Goal: Information Seeking & Learning: Check status

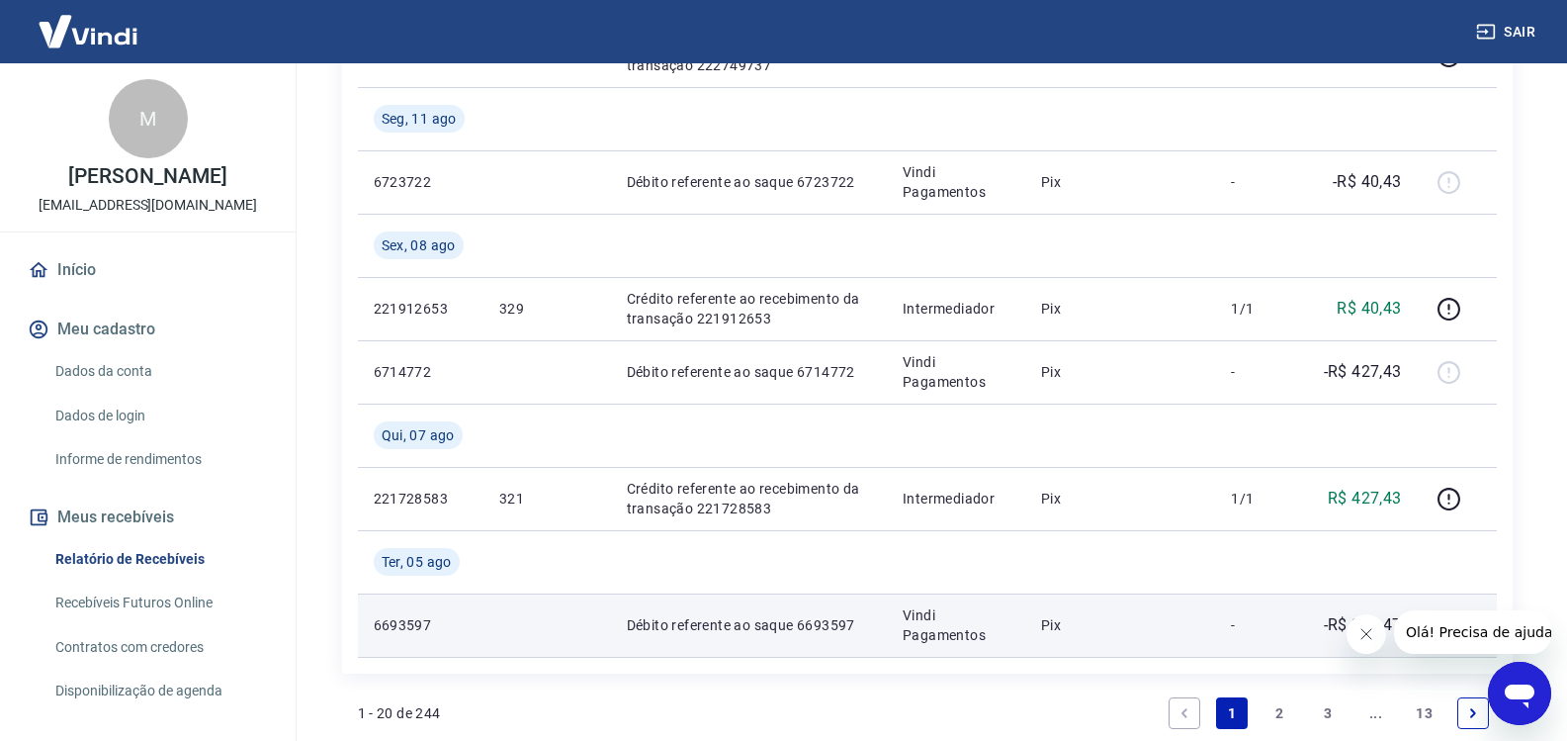
scroll to position [1985, 0]
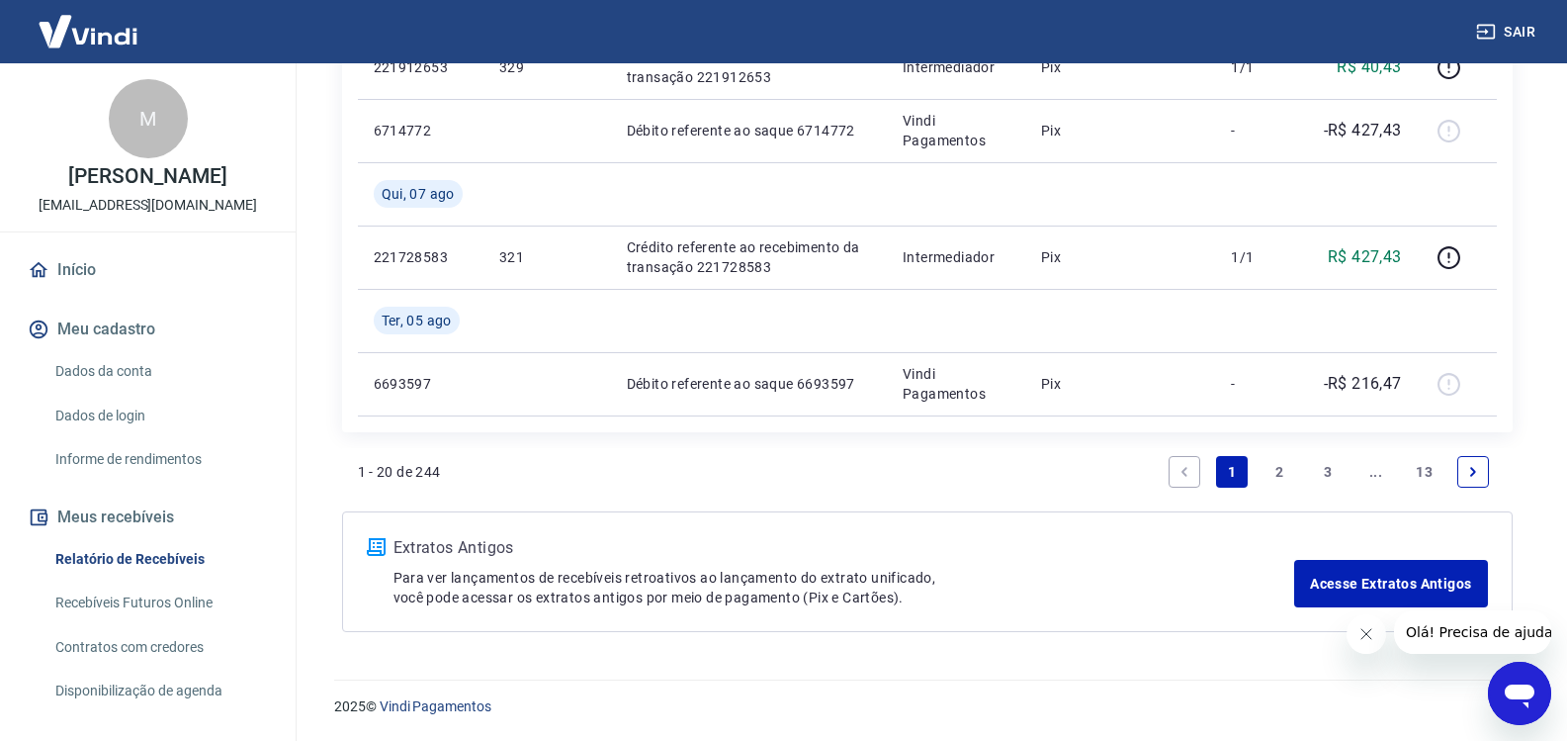
click at [1286, 477] on link "2" at bounding box center [1281, 472] width 32 height 32
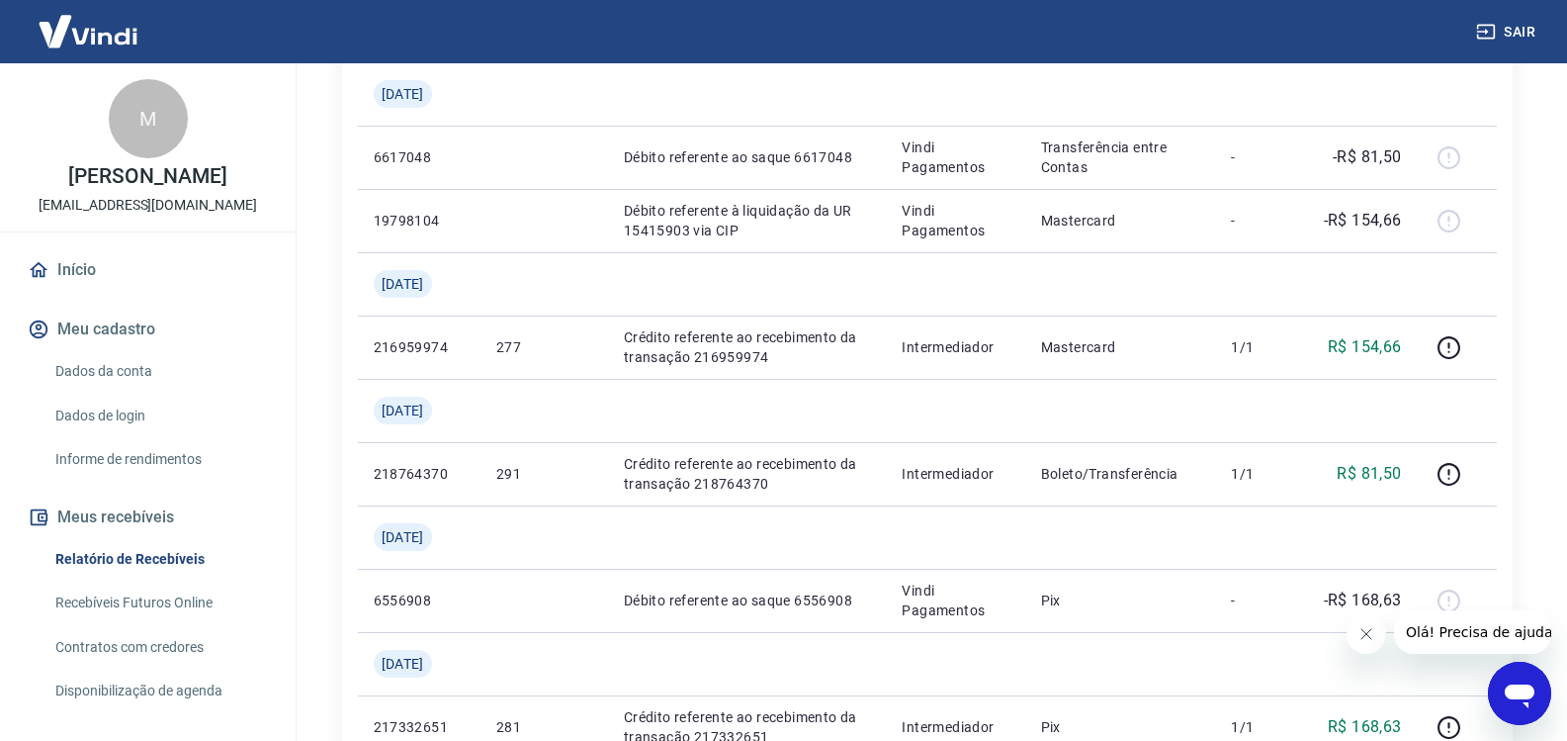
scroll to position [1978, 0]
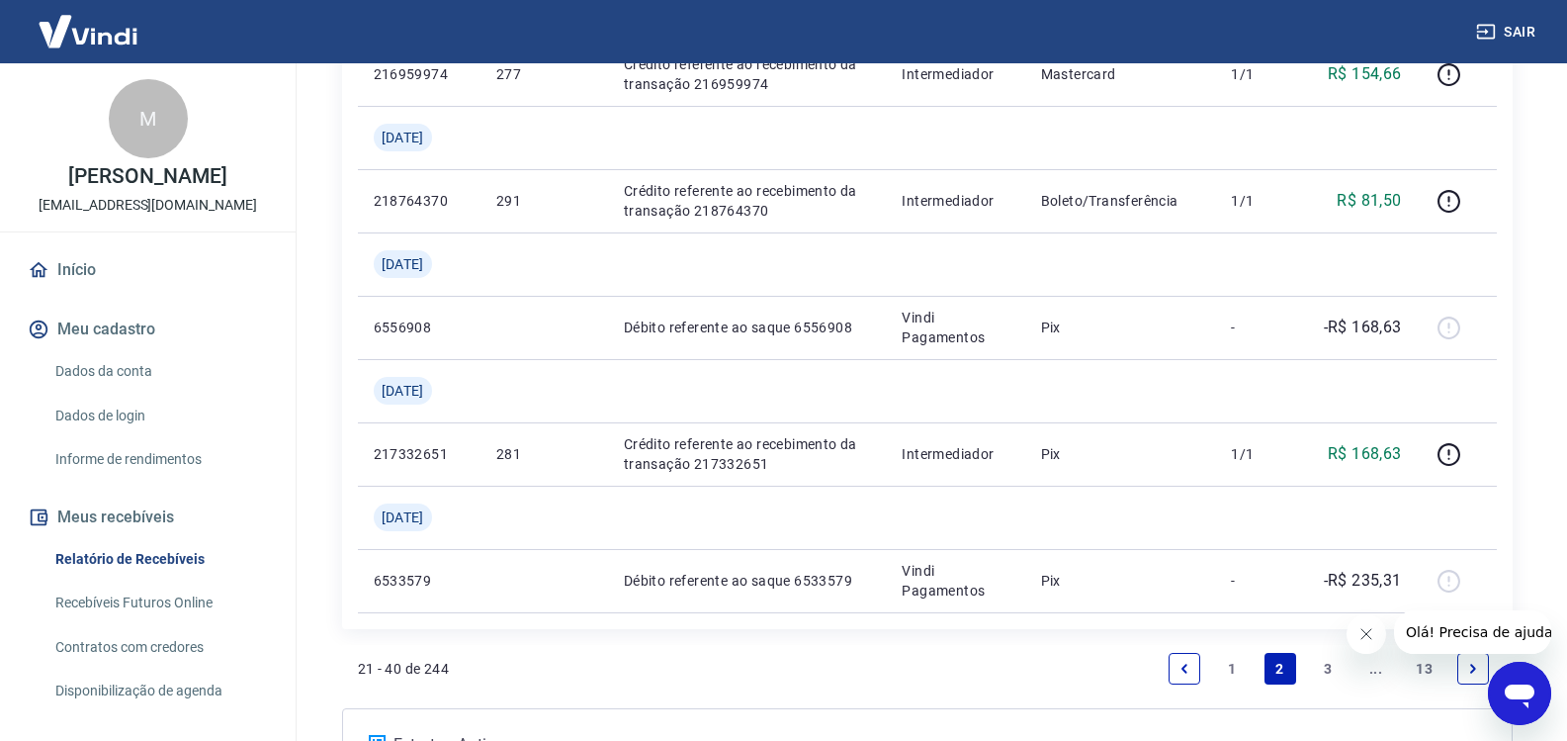
click at [1234, 666] on link "1" at bounding box center [1232, 669] width 32 height 32
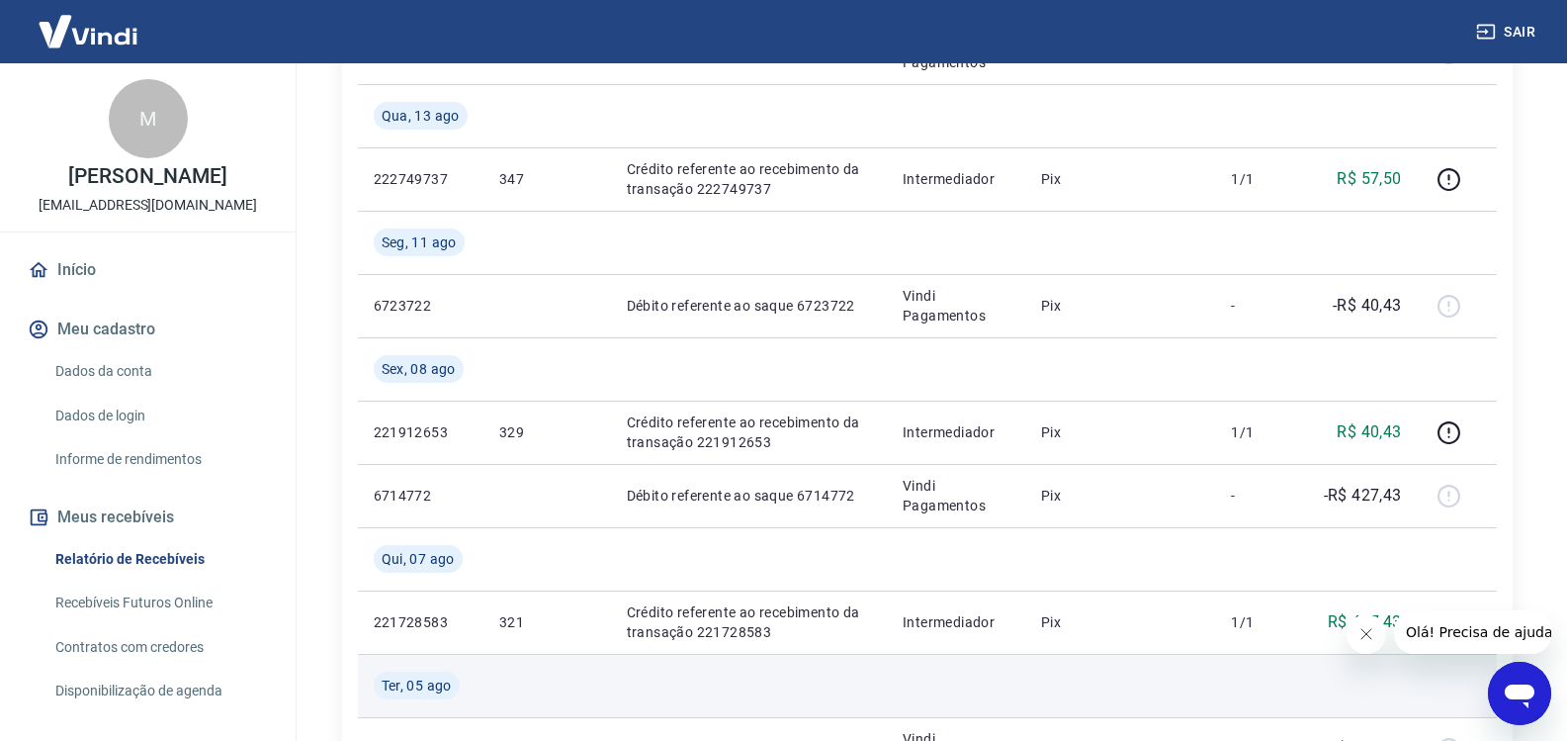
scroll to position [1589, 0]
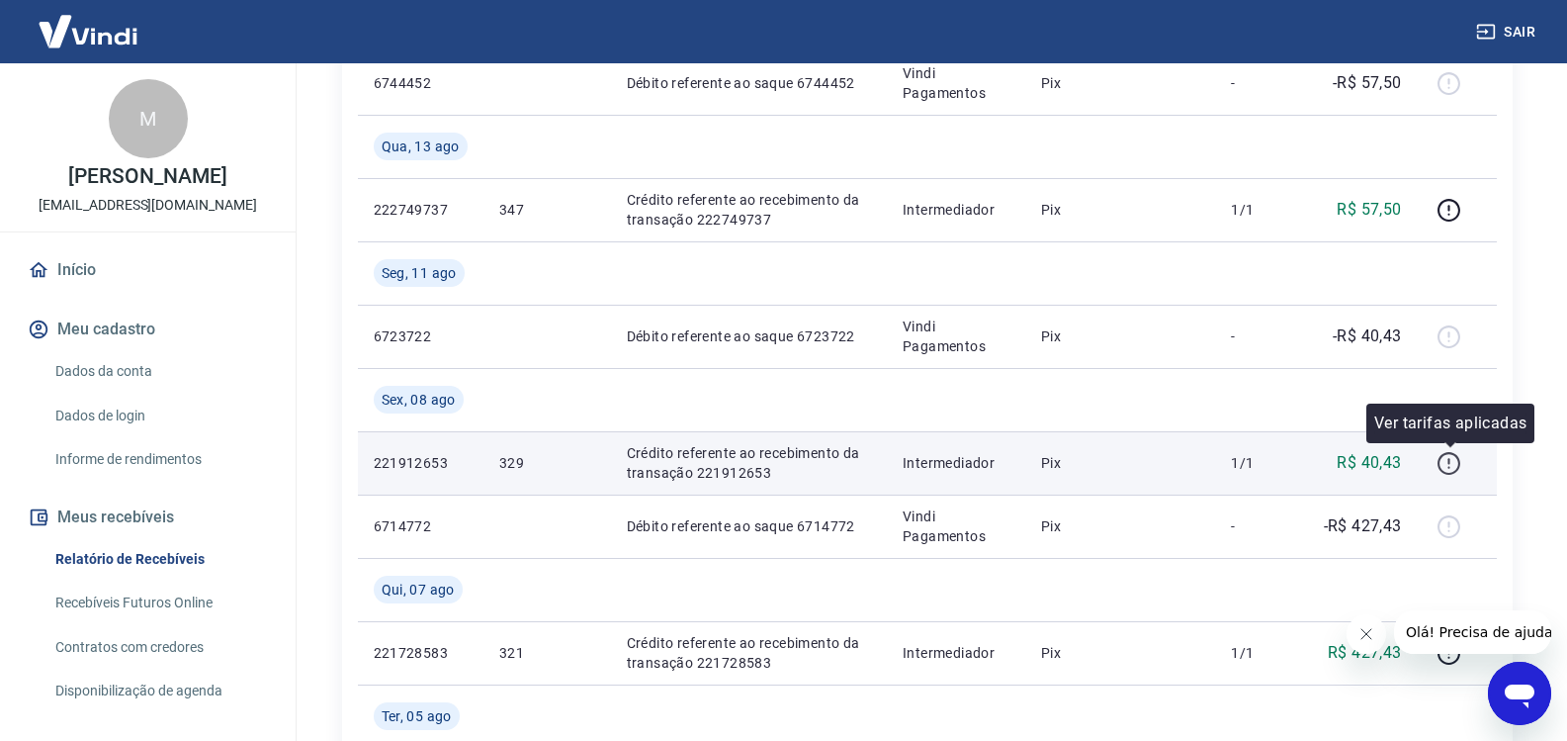
click at [1448, 466] on icon "button" at bounding box center [1449, 463] width 25 height 25
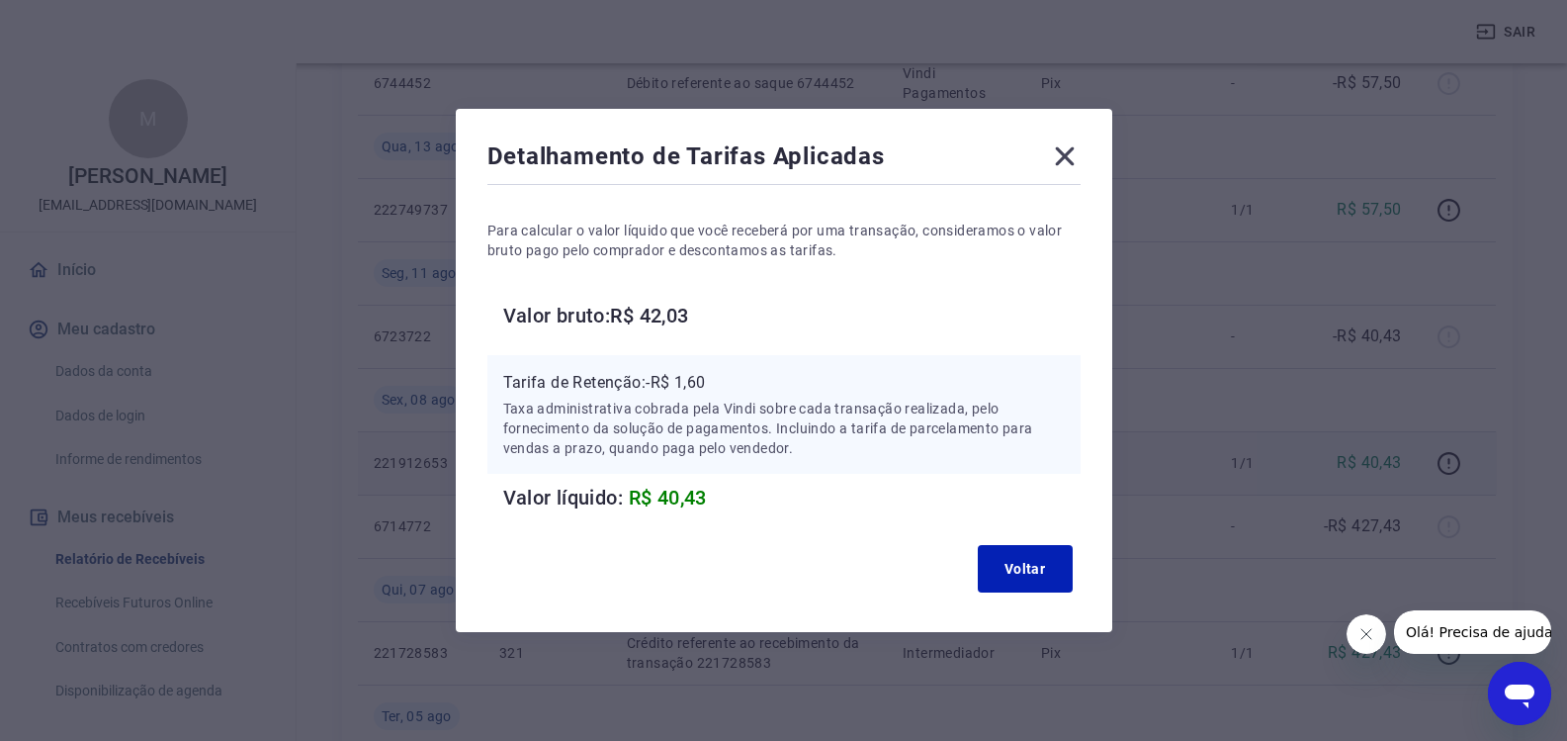
click at [1074, 153] on icon at bounding box center [1064, 156] width 19 height 19
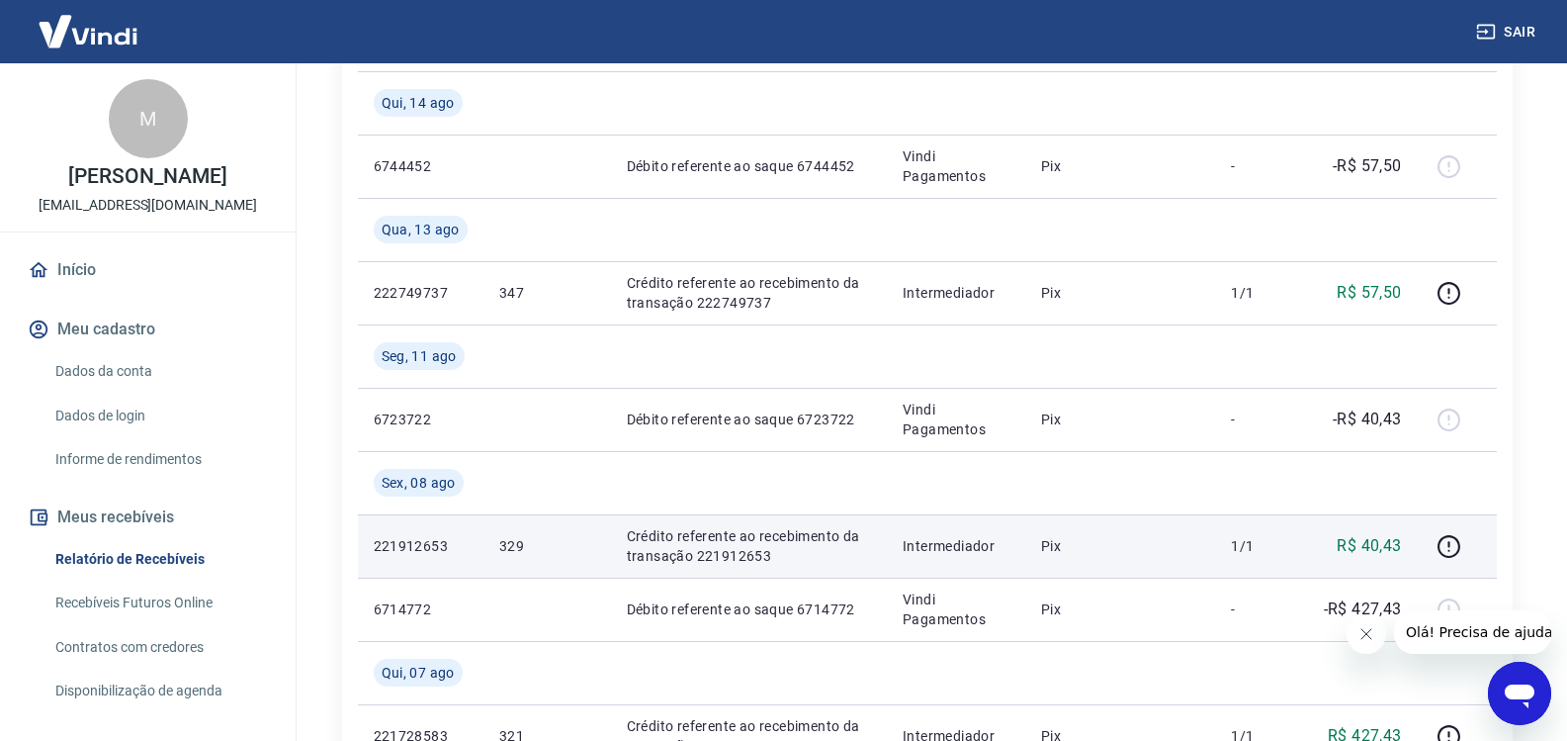
scroll to position [1391, 0]
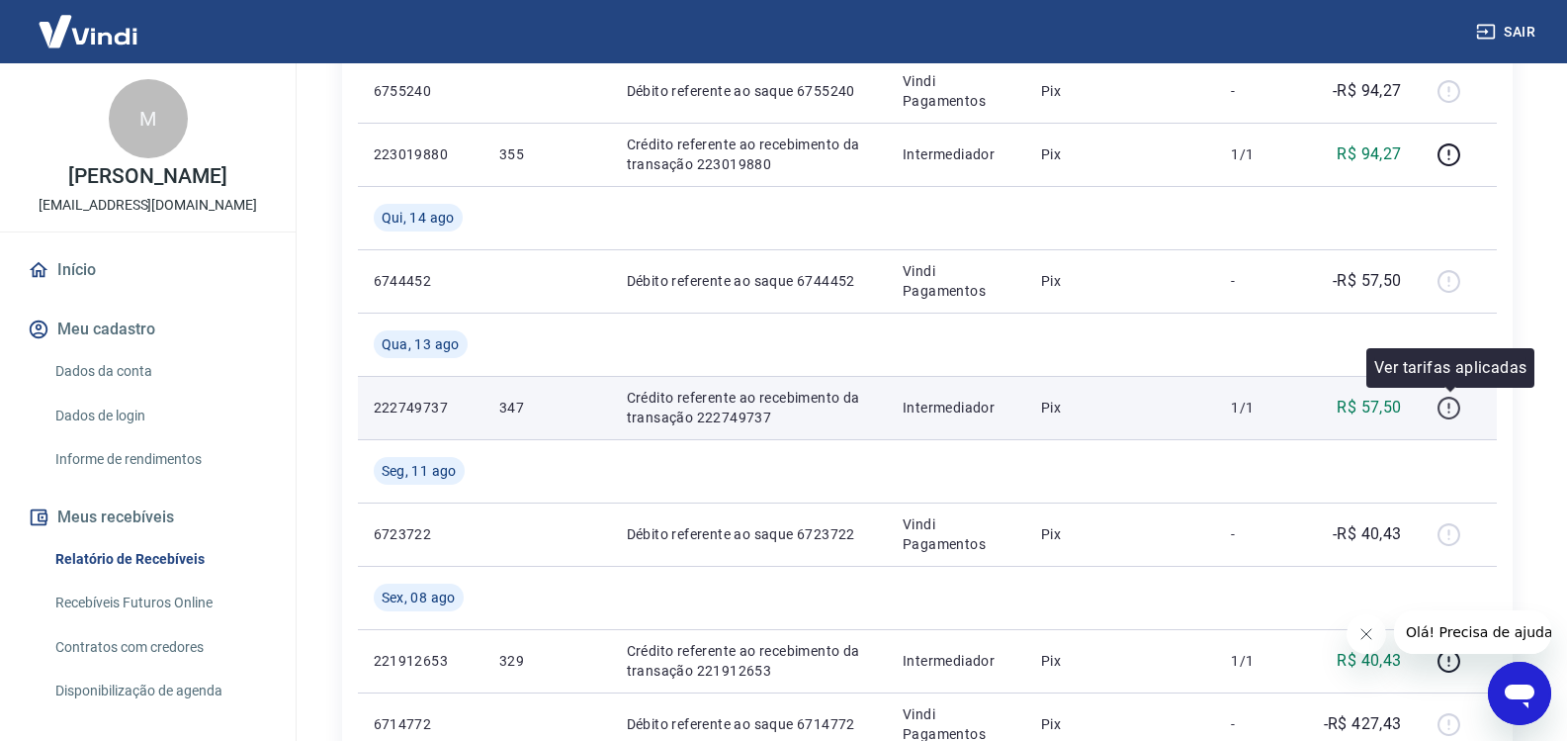
click at [1459, 416] on icon "button" at bounding box center [1449, 408] width 25 height 25
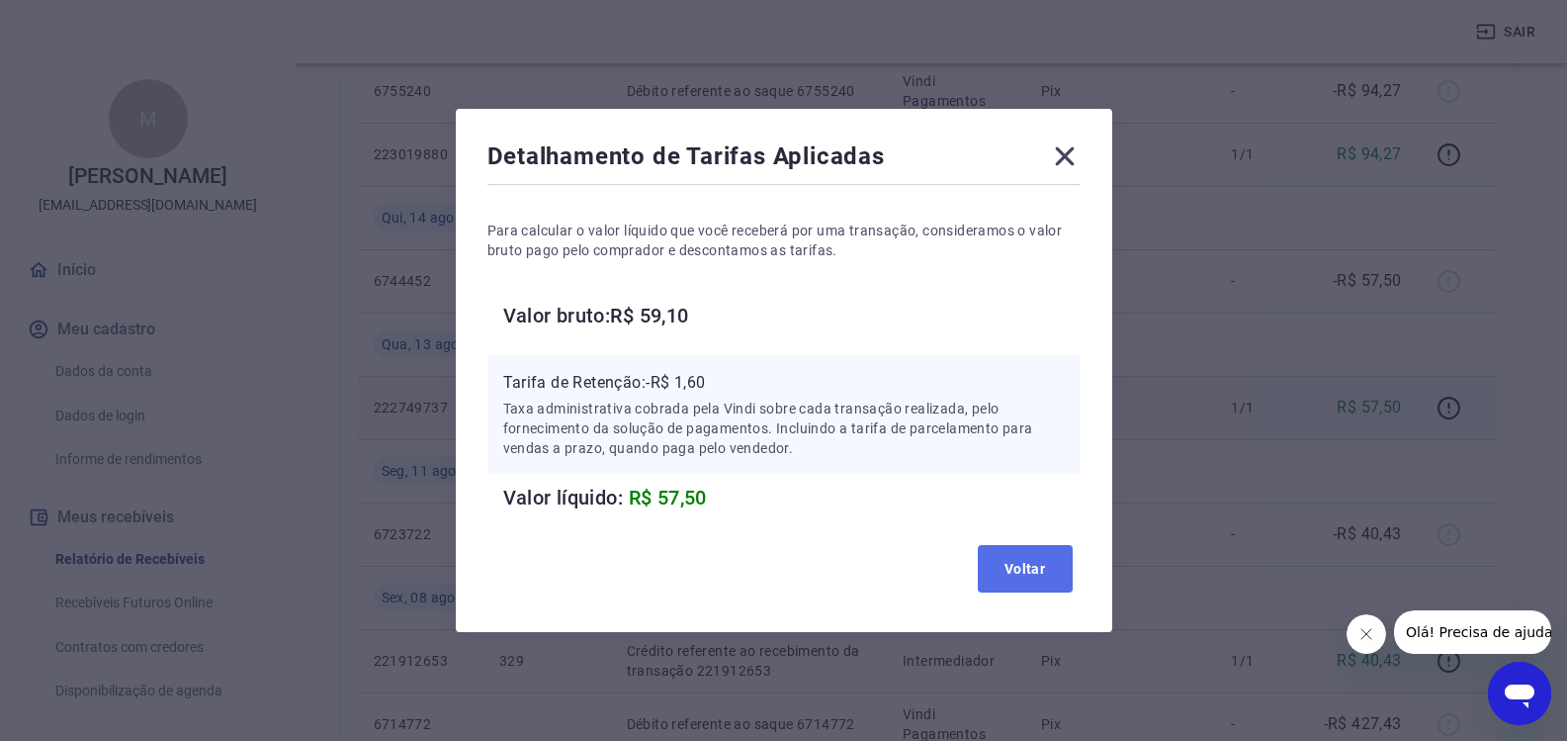
click at [1022, 552] on button "Voltar" at bounding box center [1025, 568] width 95 height 47
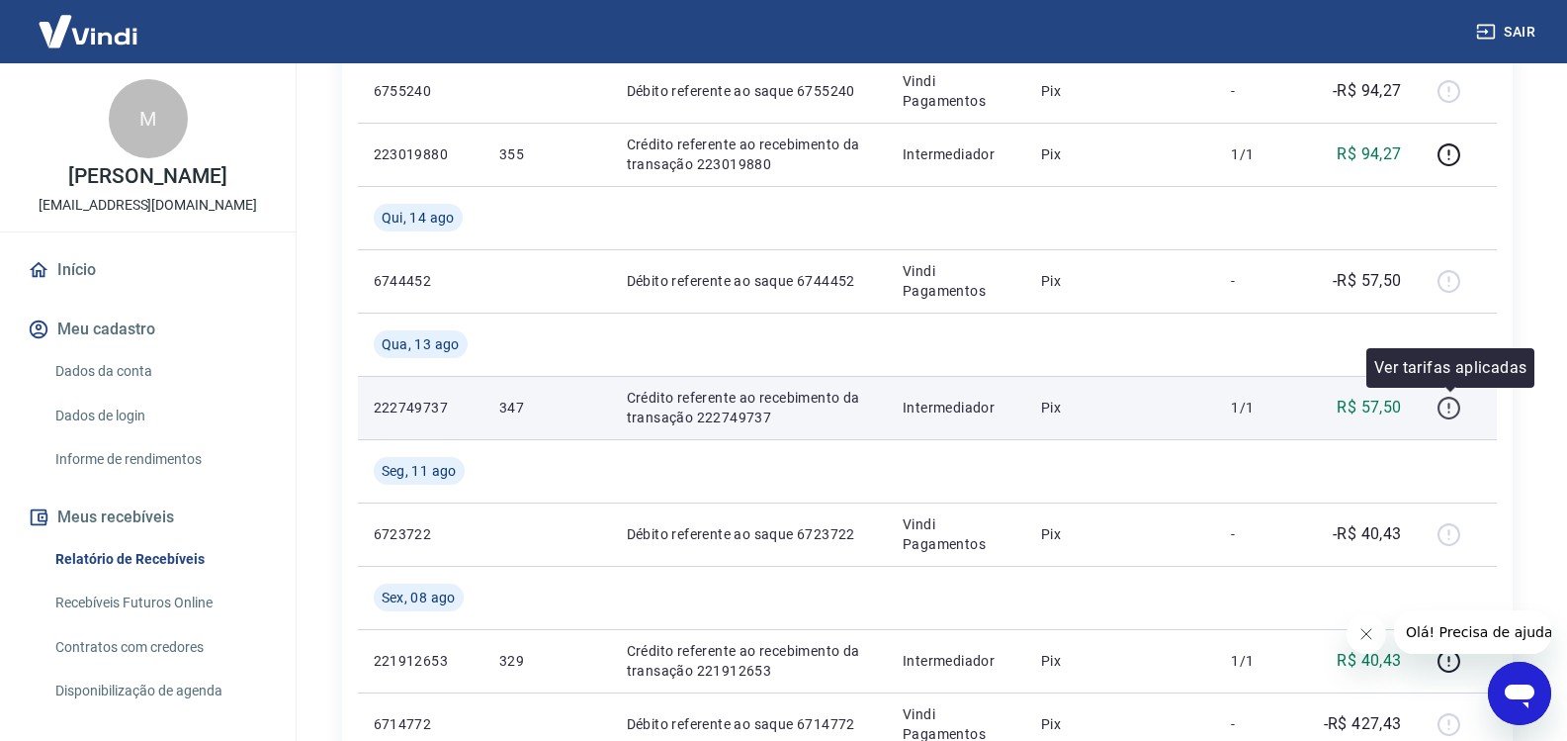
click at [1454, 409] on icon "button" at bounding box center [1449, 408] width 25 height 25
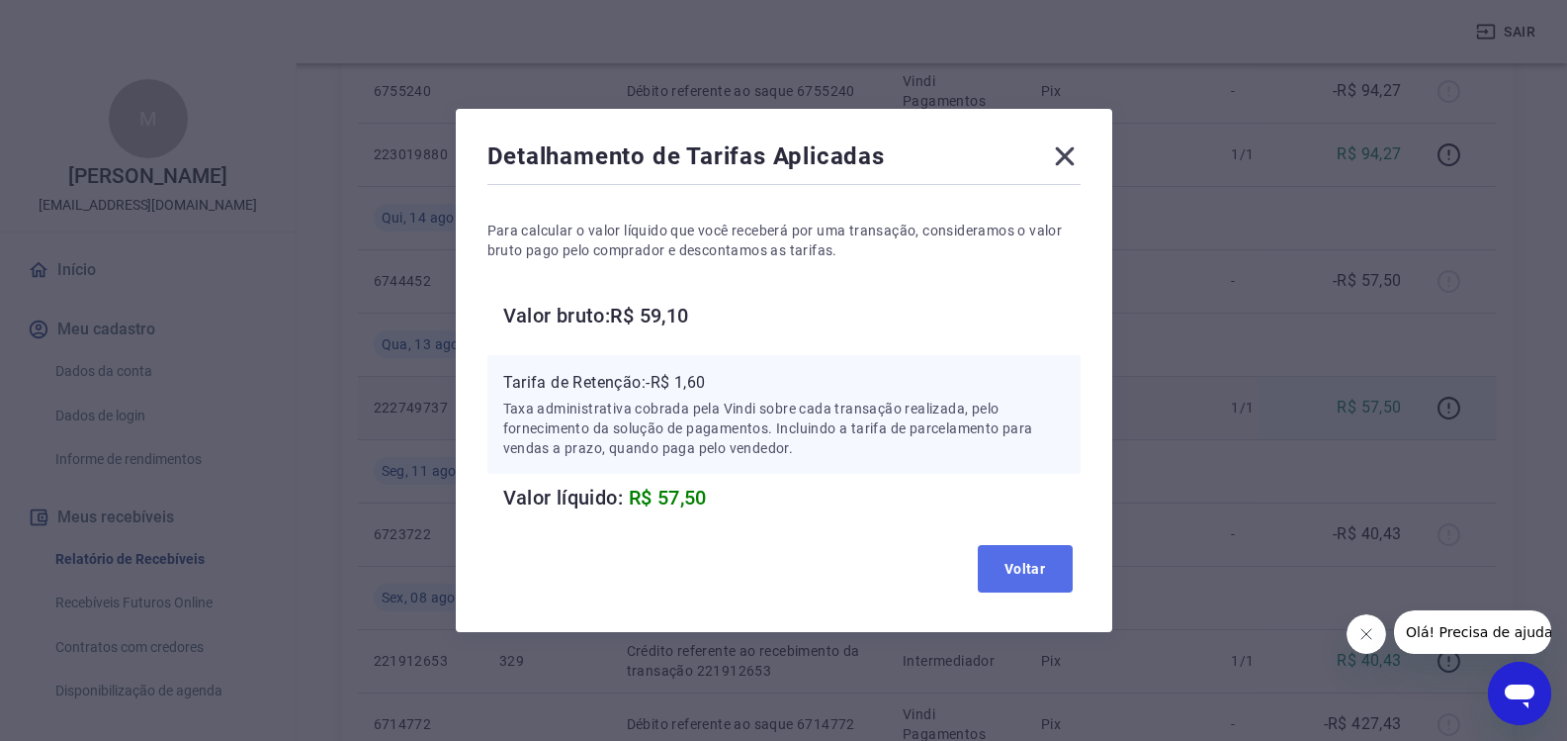
click at [1049, 559] on button "Voltar" at bounding box center [1025, 568] width 95 height 47
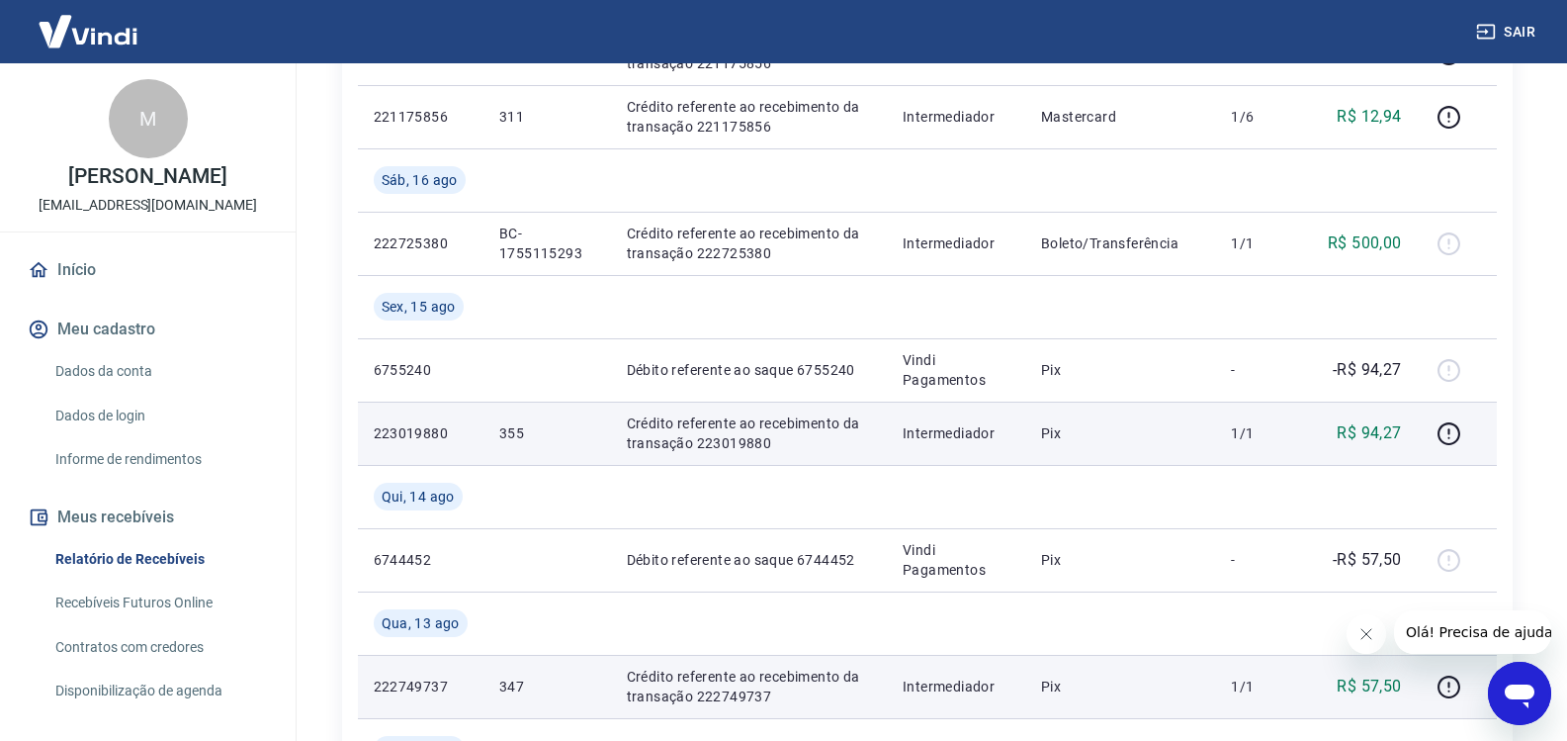
scroll to position [1095, 0]
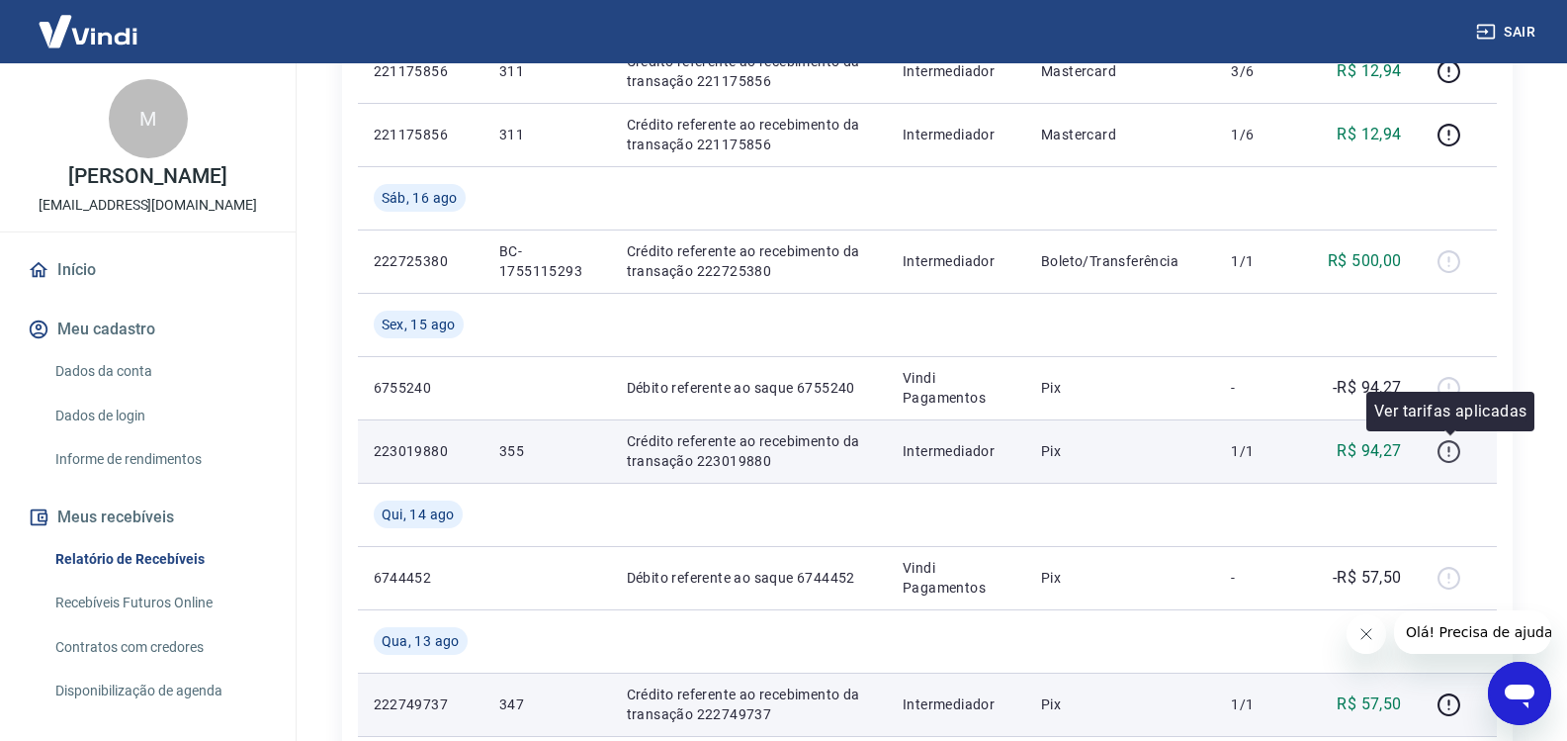
click at [1450, 460] on icon "button" at bounding box center [1449, 451] width 25 height 25
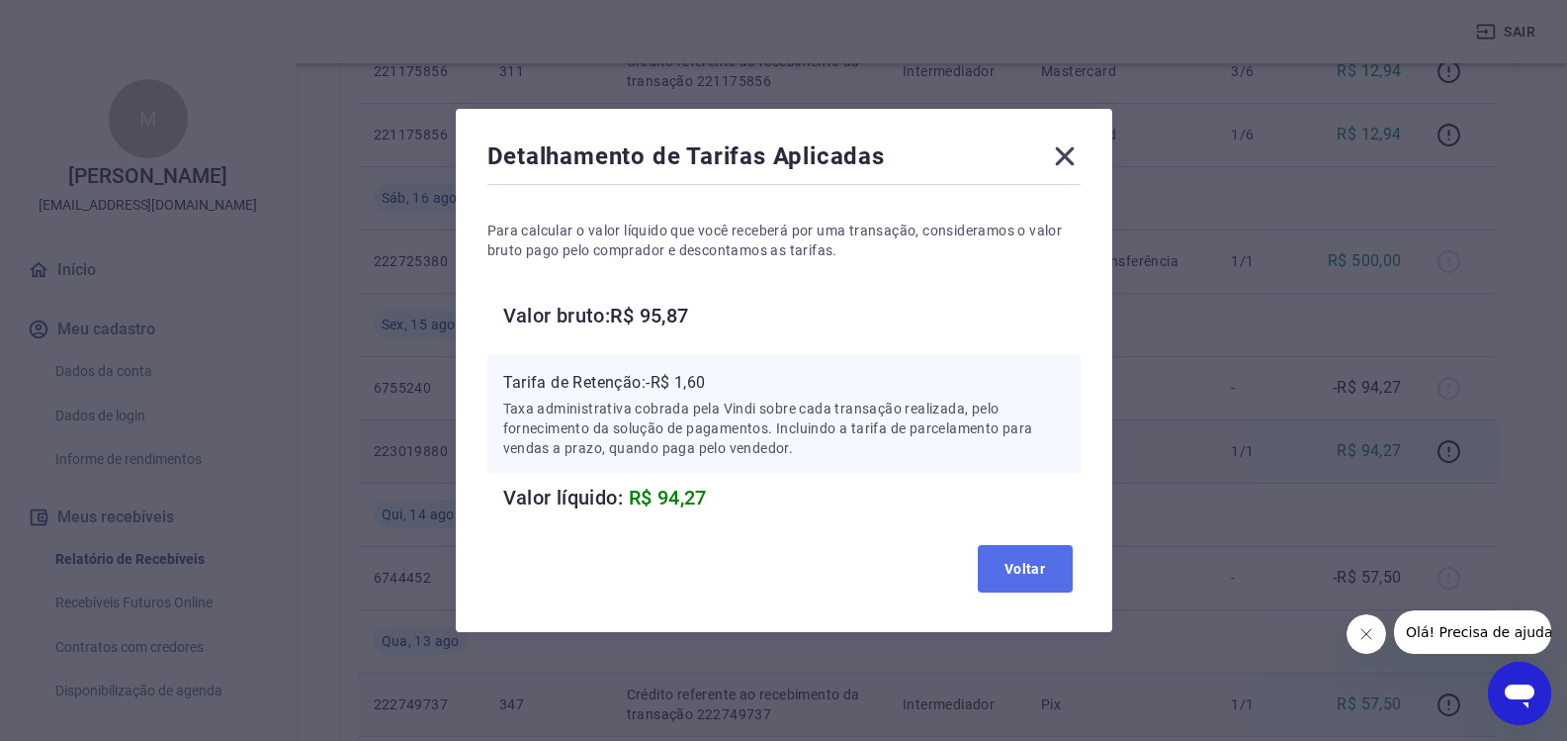
click at [998, 552] on button "Voltar" at bounding box center [1025, 568] width 95 height 47
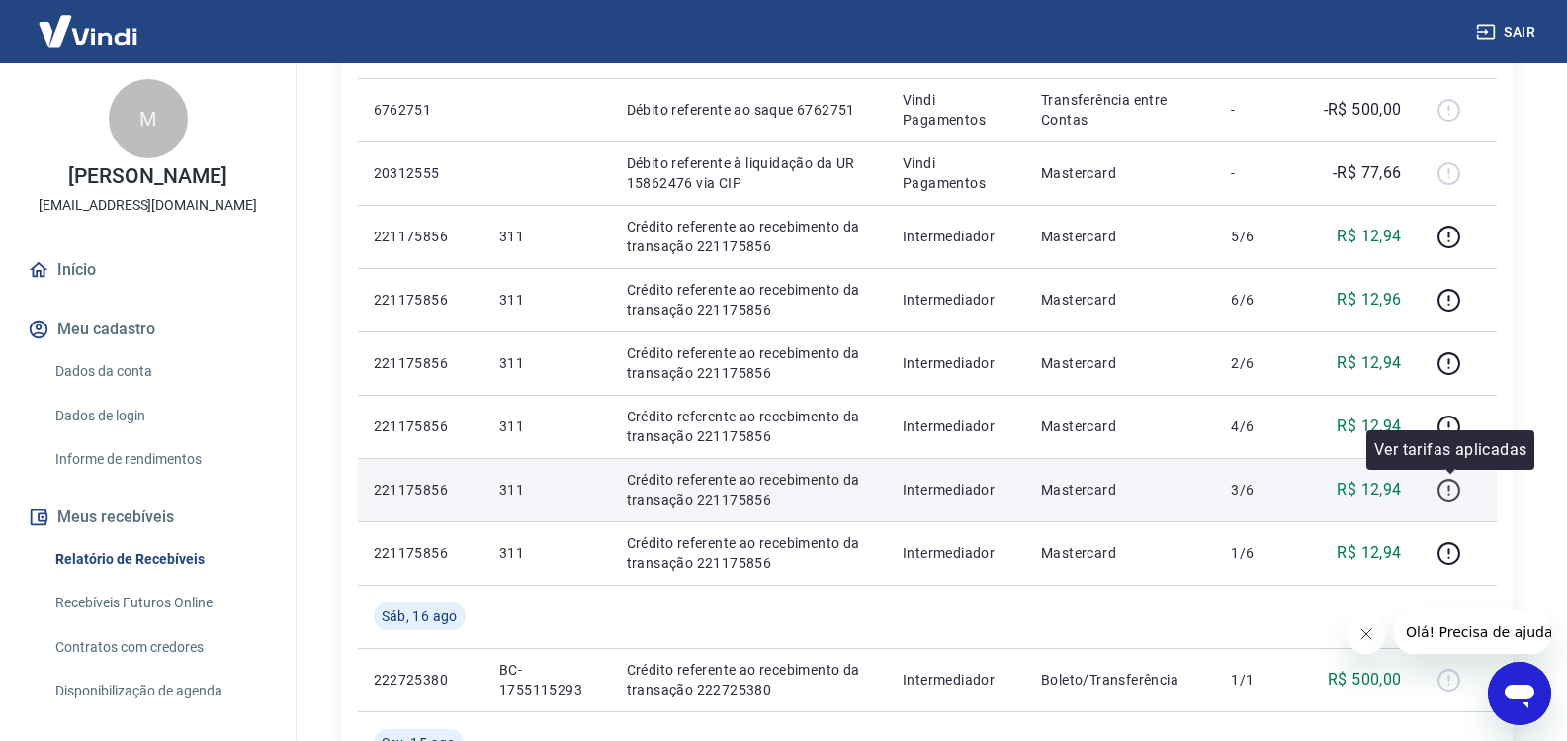
scroll to position [699, 0]
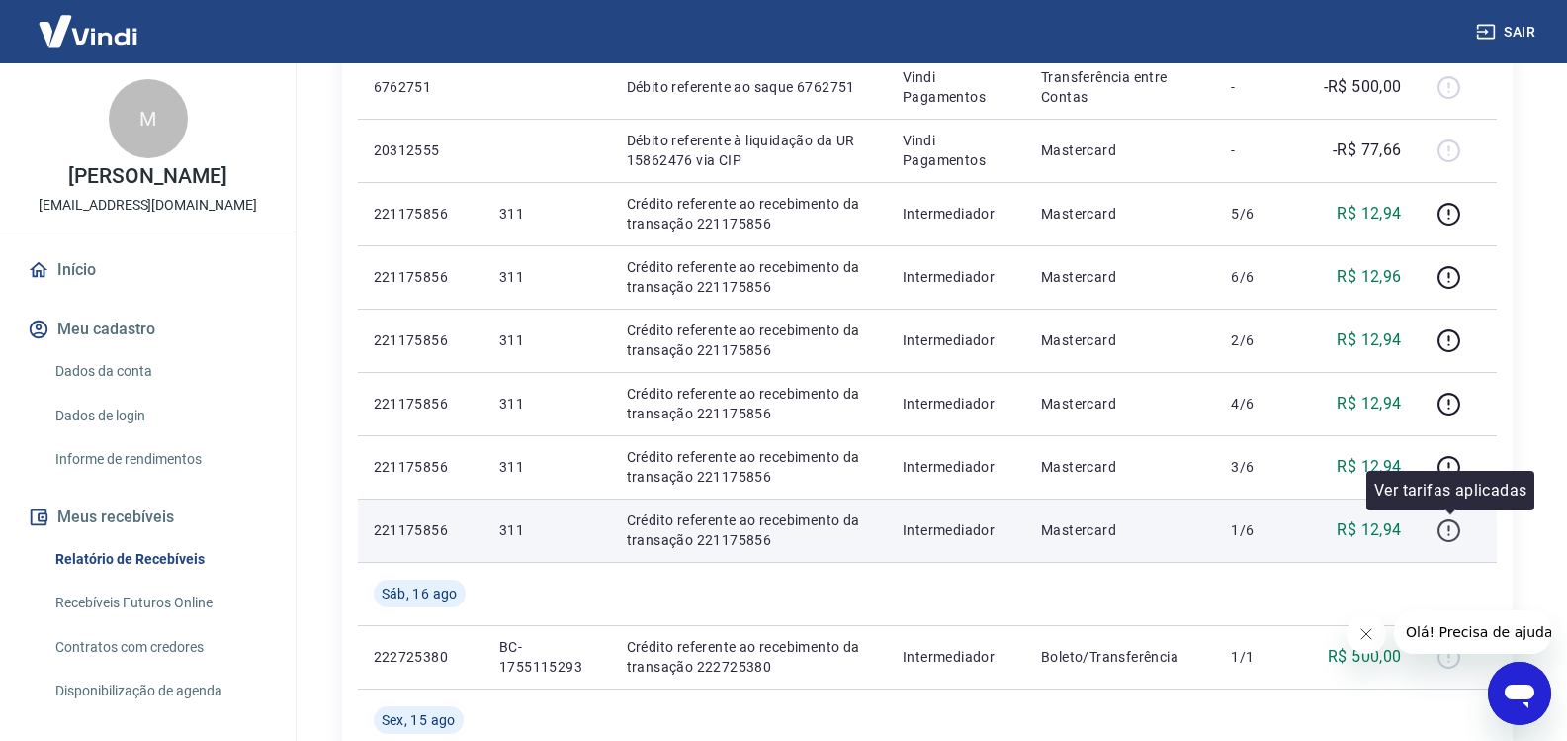
click at [1449, 532] on icon "button" at bounding box center [1449, 530] width 25 height 25
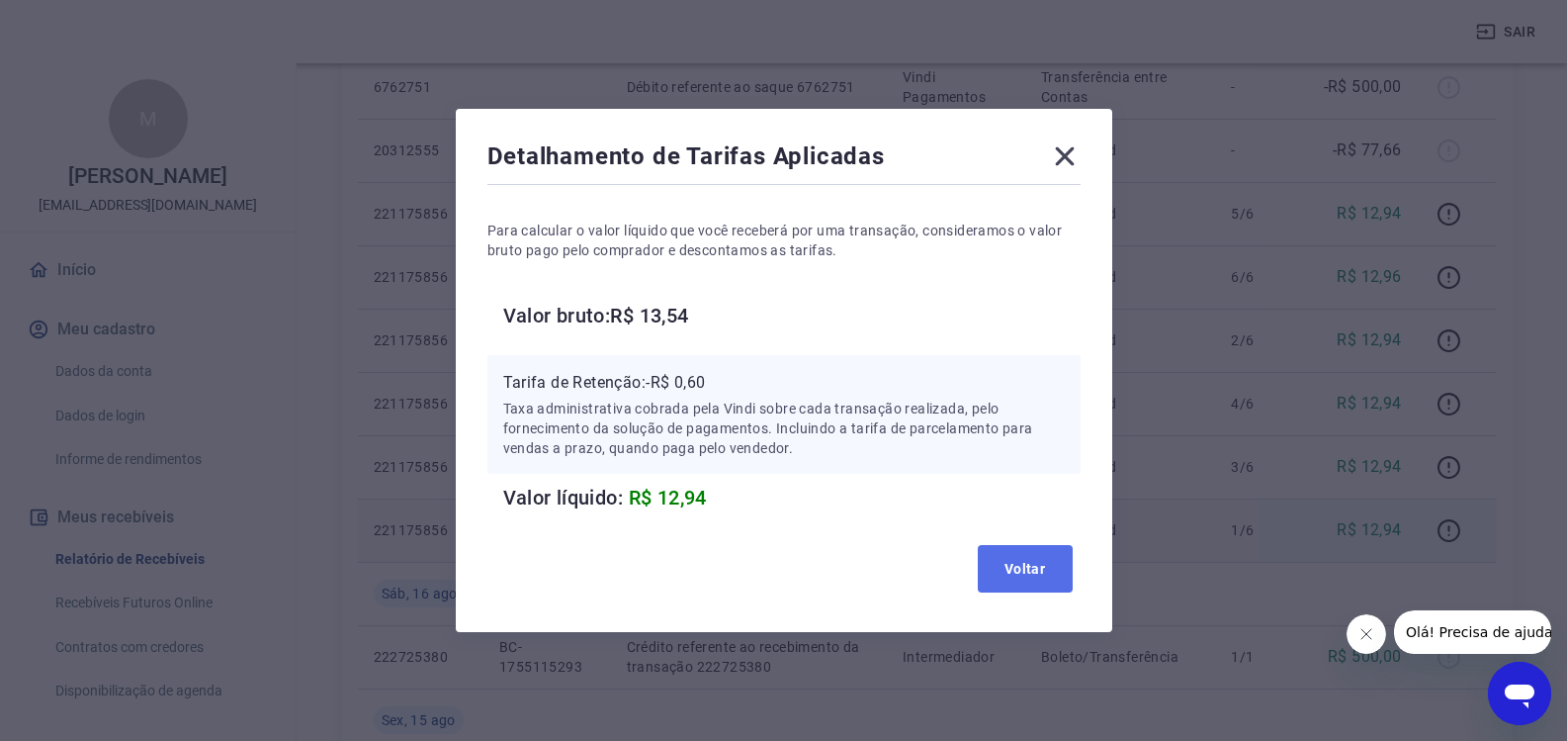
click at [1041, 556] on button "Voltar" at bounding box center [1025, 568] width 95 height 47
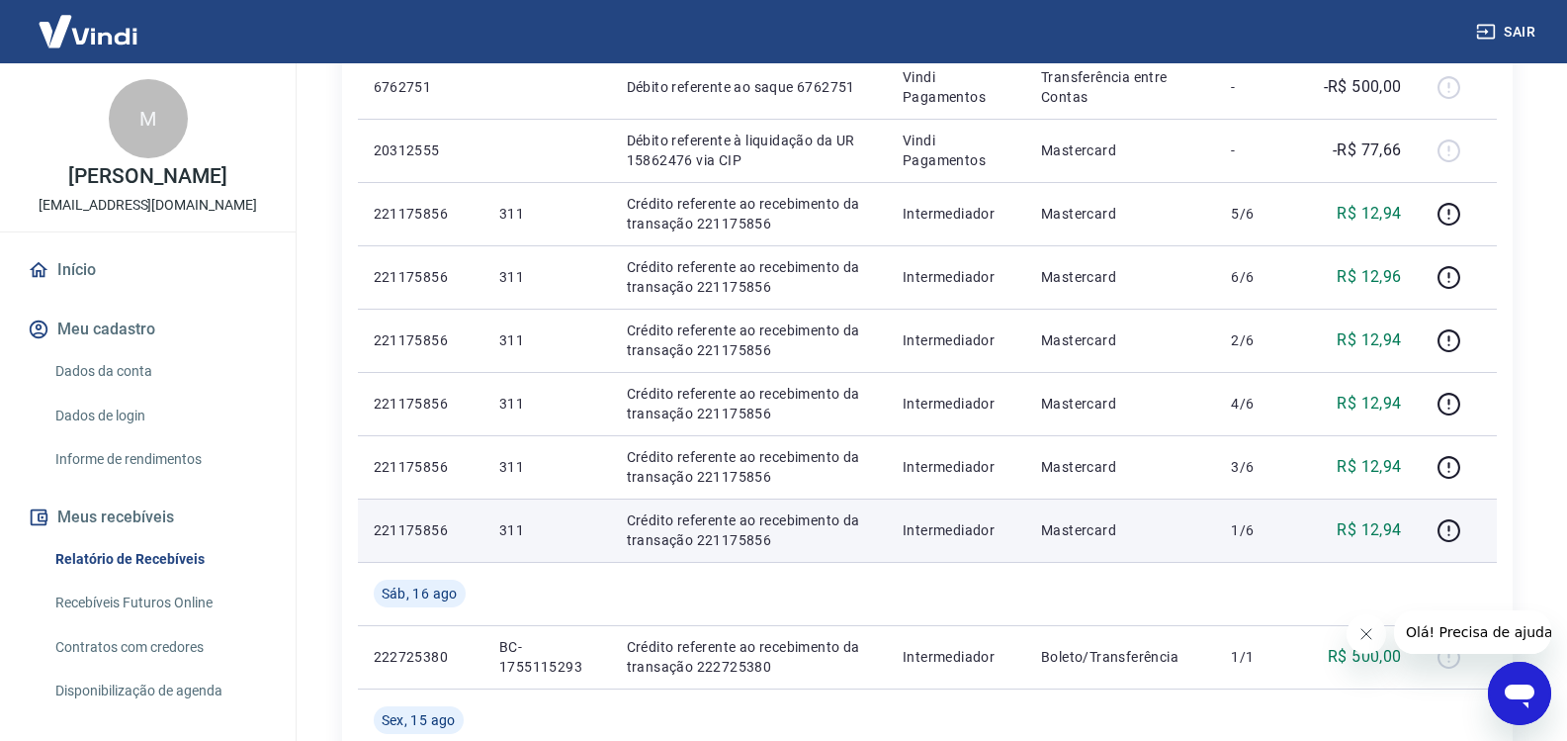
click at [1468, 528] on div at bounding box center [1457, 530] width 47 height 32
click at [1457, 530] on icon "button" at bounding box center [1449, 530] width 25 height 25
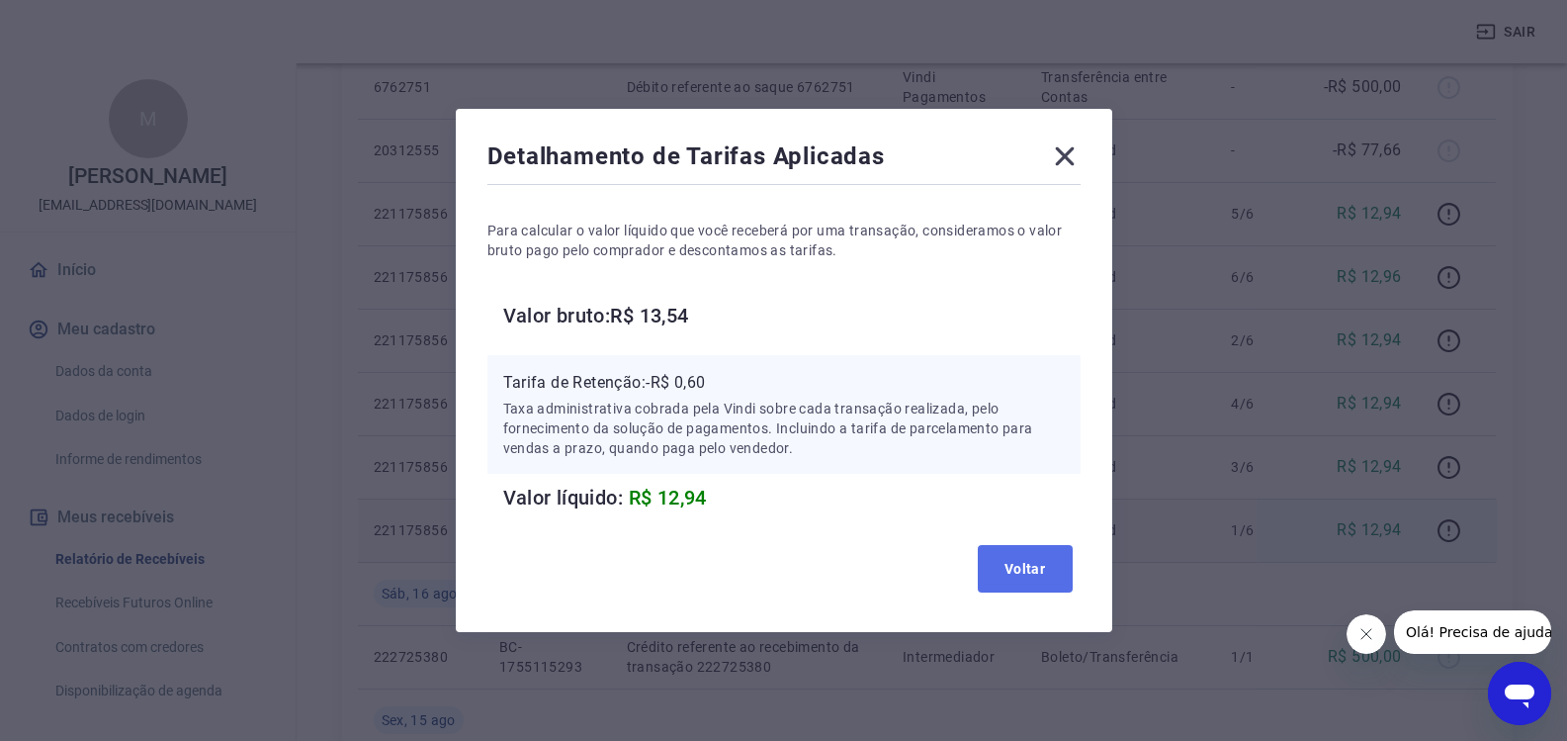
click at [1039, 574] on button "Voltar" at bounding box center [1025, 568] width 95 height 47
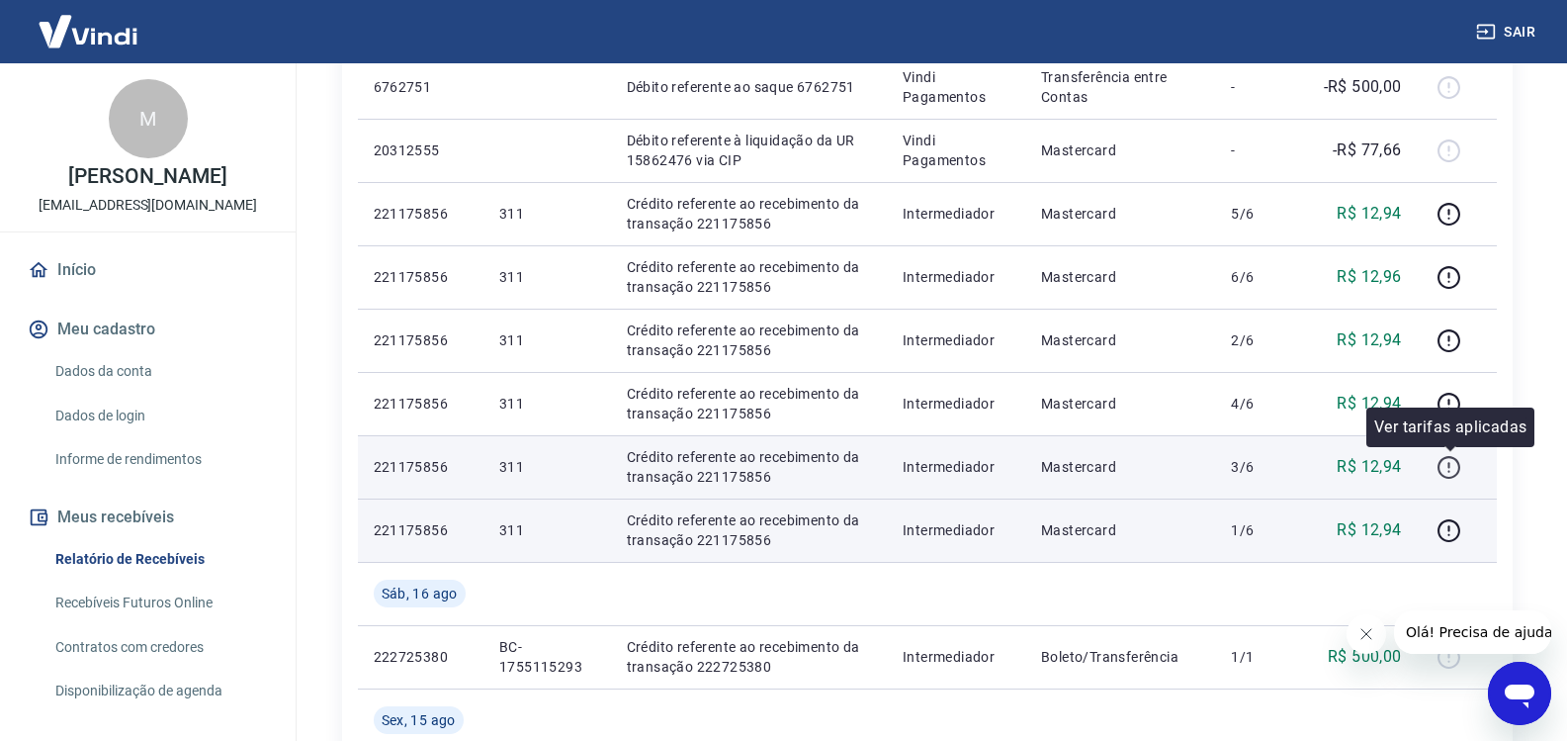
click at [1461, 465] on icon "button" at bounding box center [1449, 467] width 23 height 23
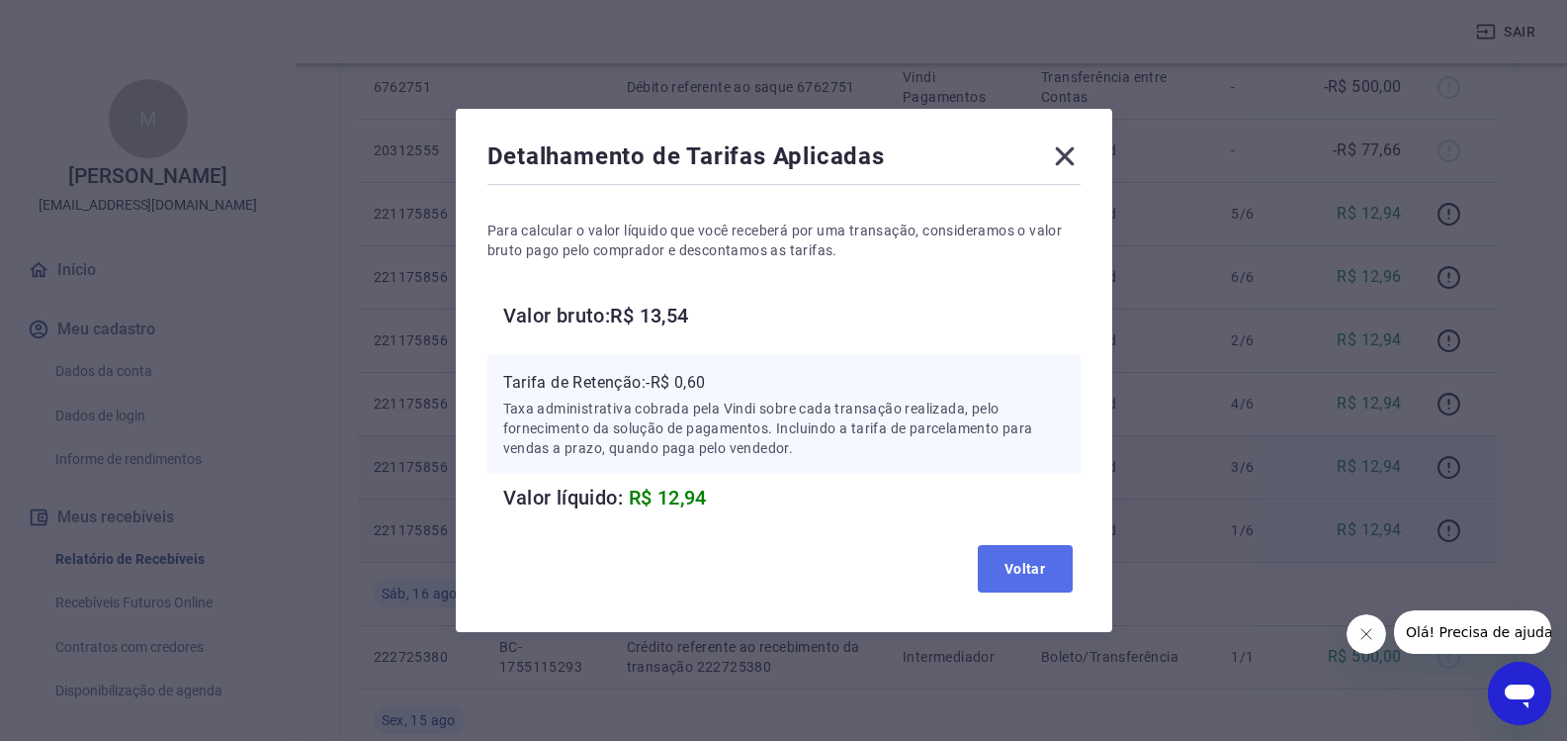
click at [1056, 566] on button "Voltar" at bounding box center [1025, 568] width 95 height 47
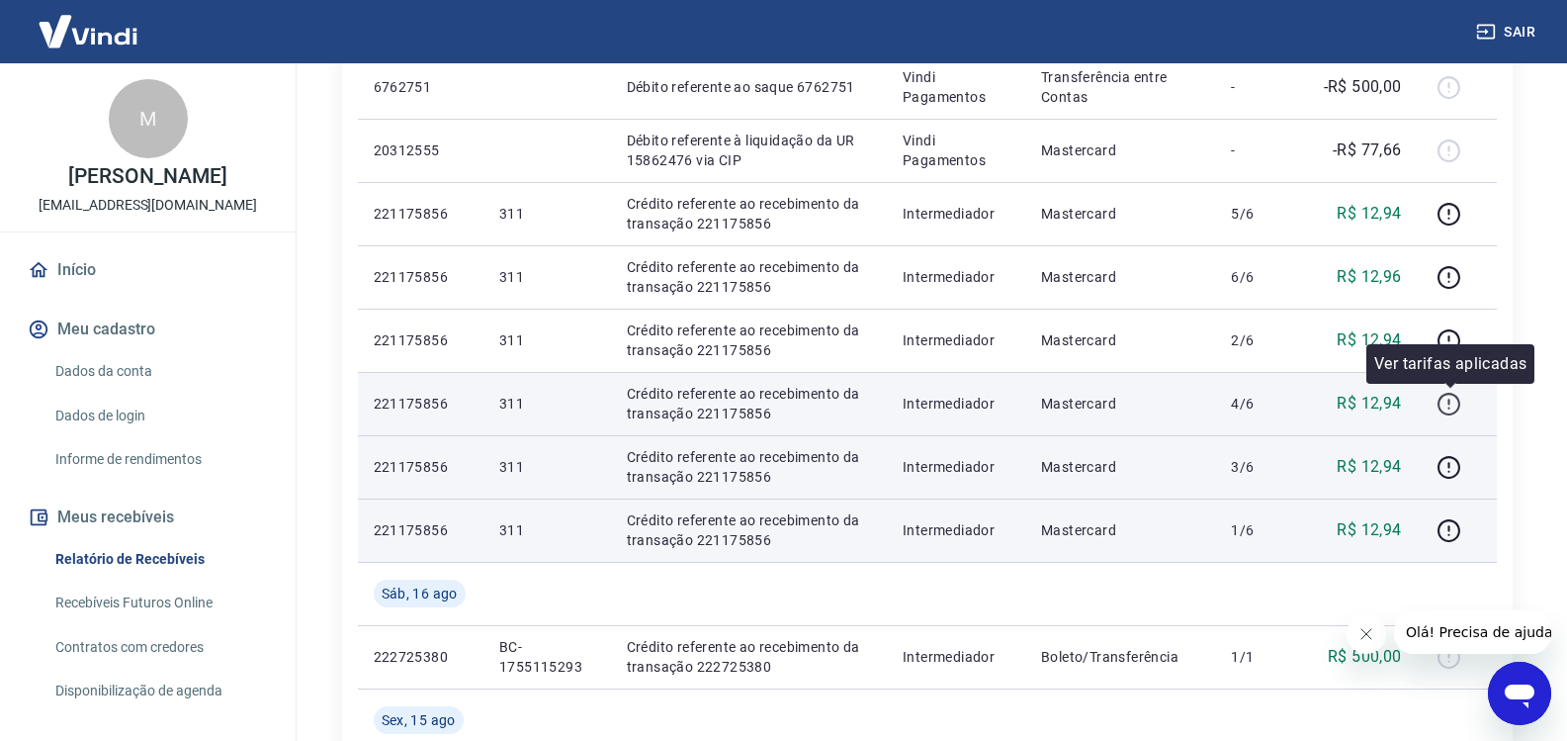
click at [1445, 403] on icon "button" at bounding box center [1449, 404] width 25 height 25
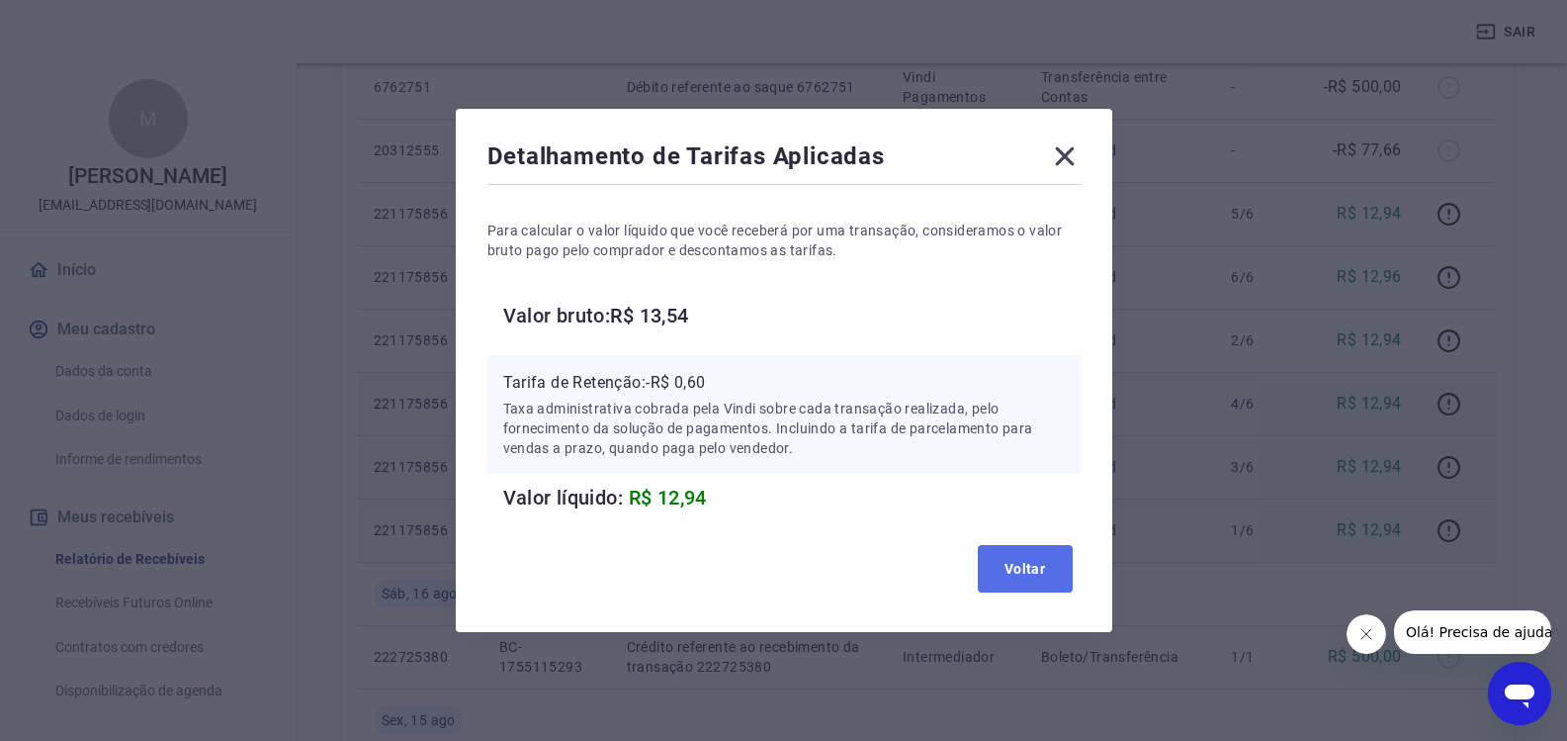
click at [1021, 574] on button "Voltar" at bounding box center [1025, 568] width 95 height 47
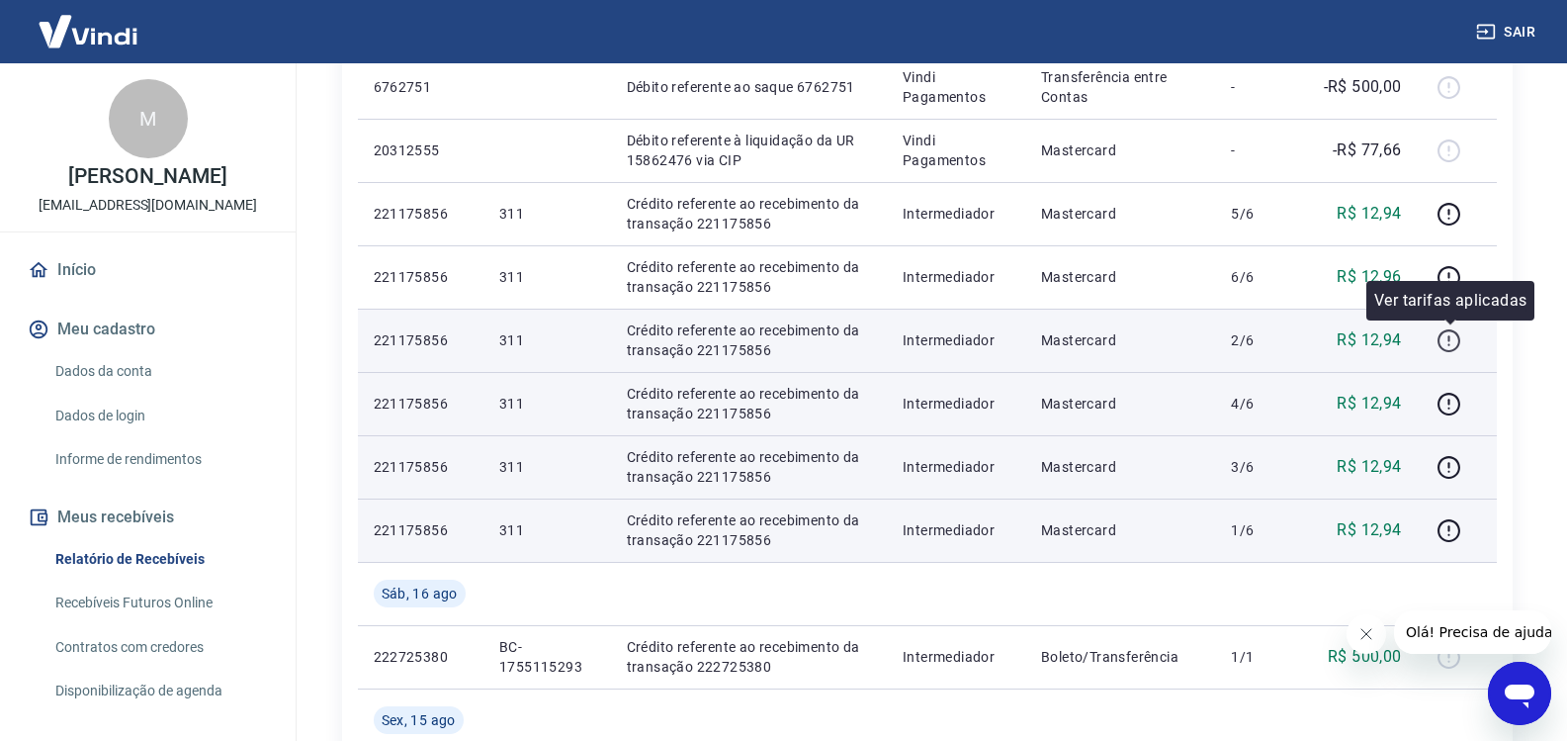
click at [1450, 339] on icon "button" at bounding box center [1449, 340] width 25 height 25
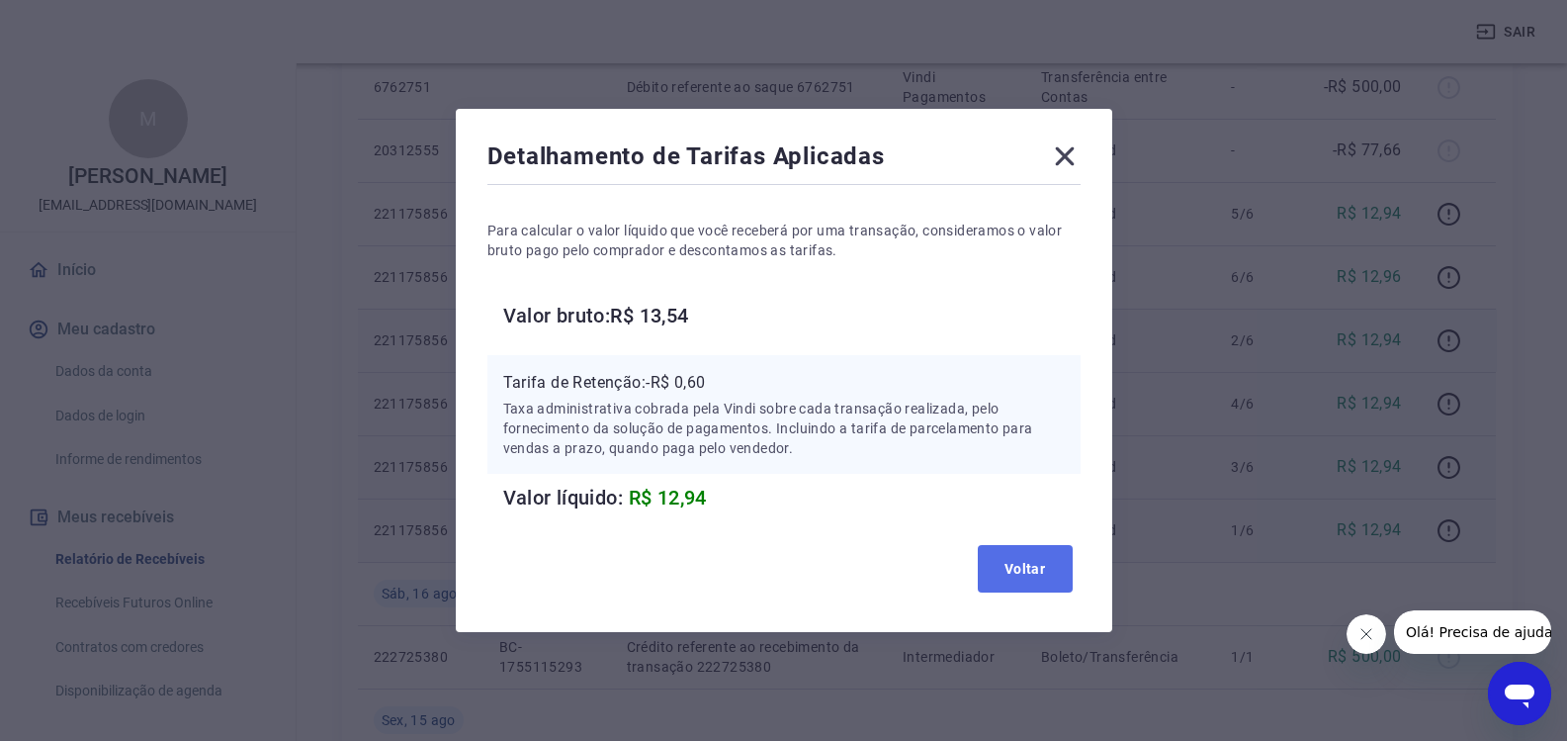
click at [985, 571] on button "Voltar" at bounding box center [1025, 568] width 95 height 47
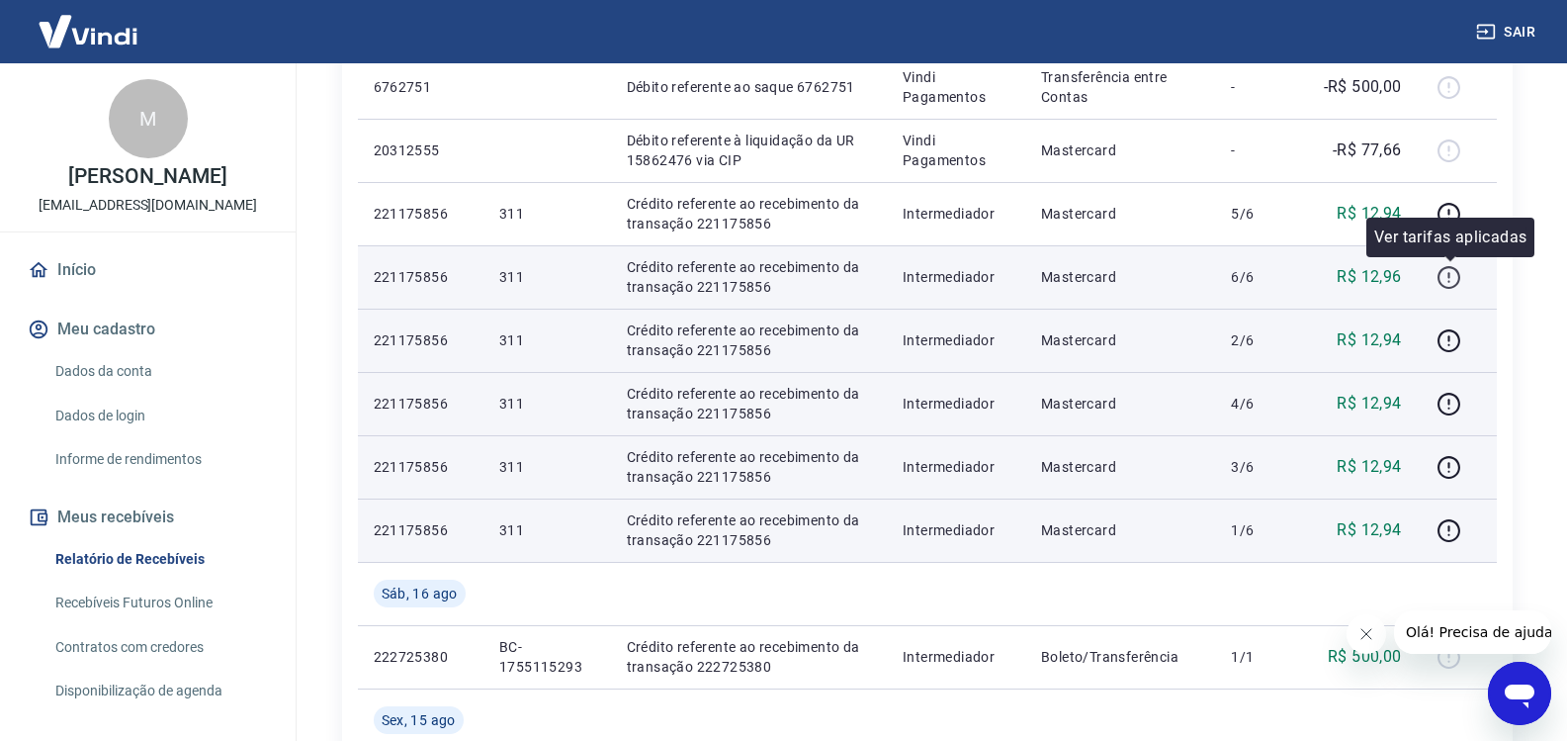
click at [1459, 270] on icon "button" at bounding box center [1449, 277] width 23 height 23
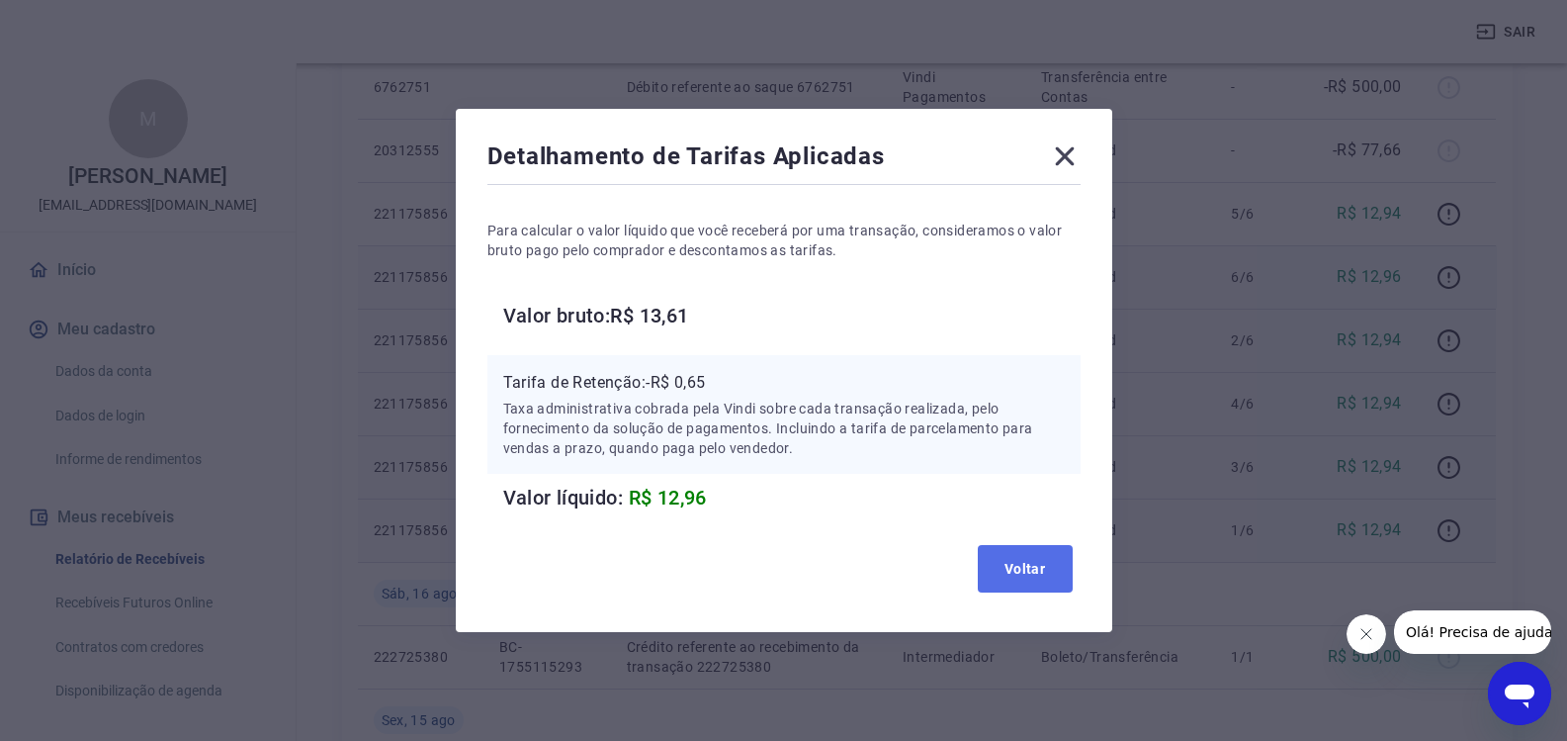
click at [1055, 564] on button "Voltar" at bounding box center [1025, 568] width 95 height 47
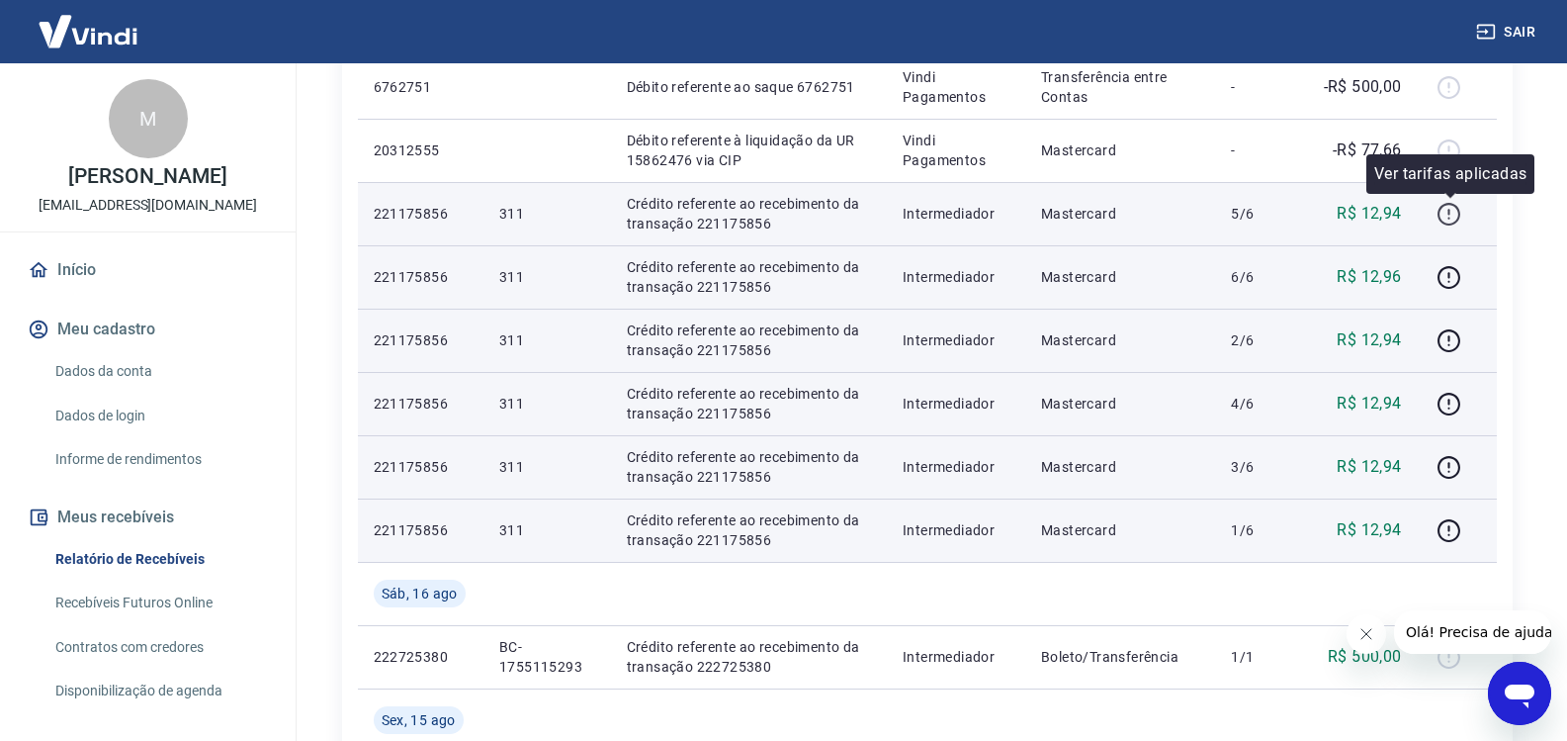
click at [1456, 221] on icon "button" at bounding box center [1449, 214] width 25 height 25
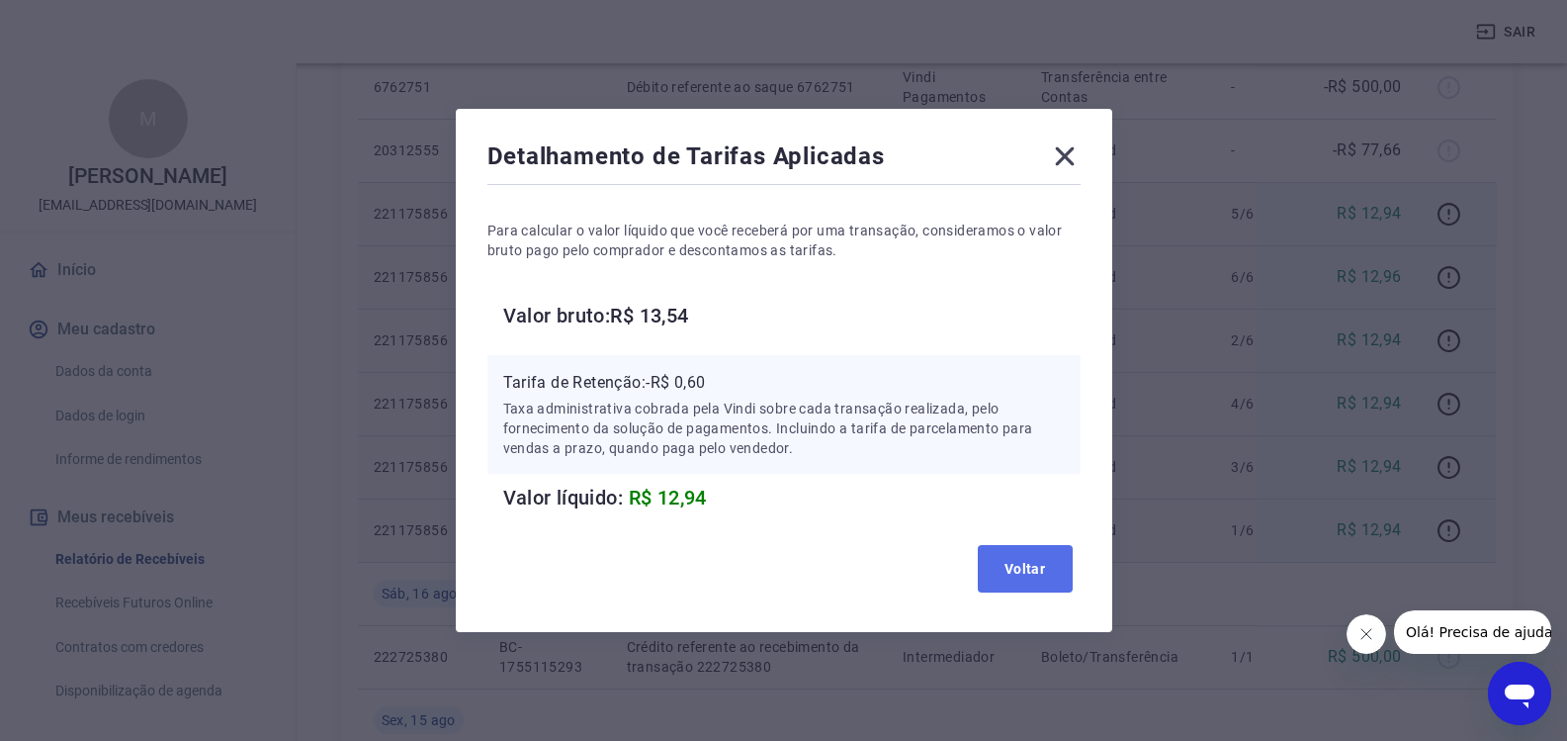
click at [986, 559] on button "Voltar" at bounding box center [1025, 568] width 95 height 47
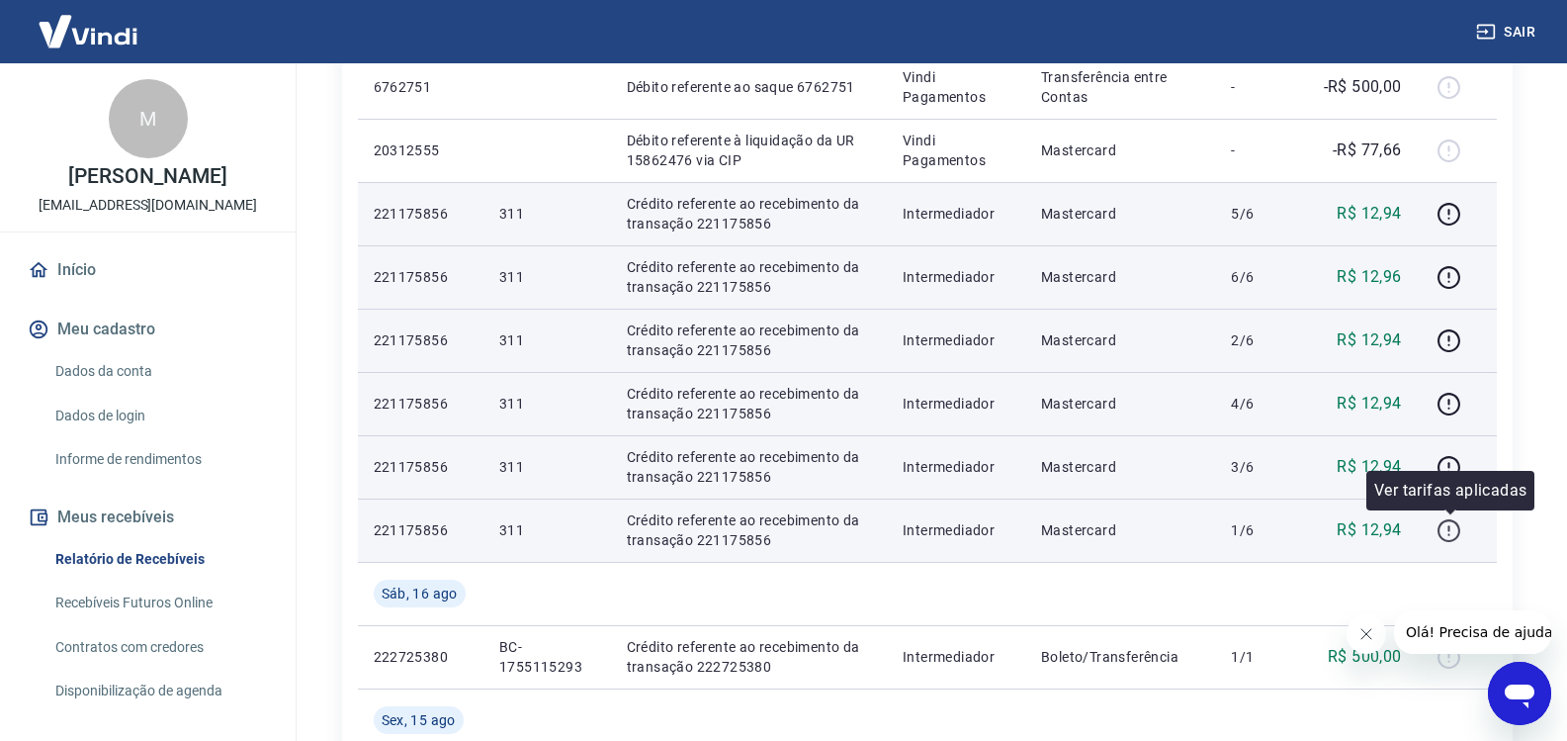
click at [1449, 529] on icon "button" at bounding box center [1449, 530] width 25 height 25
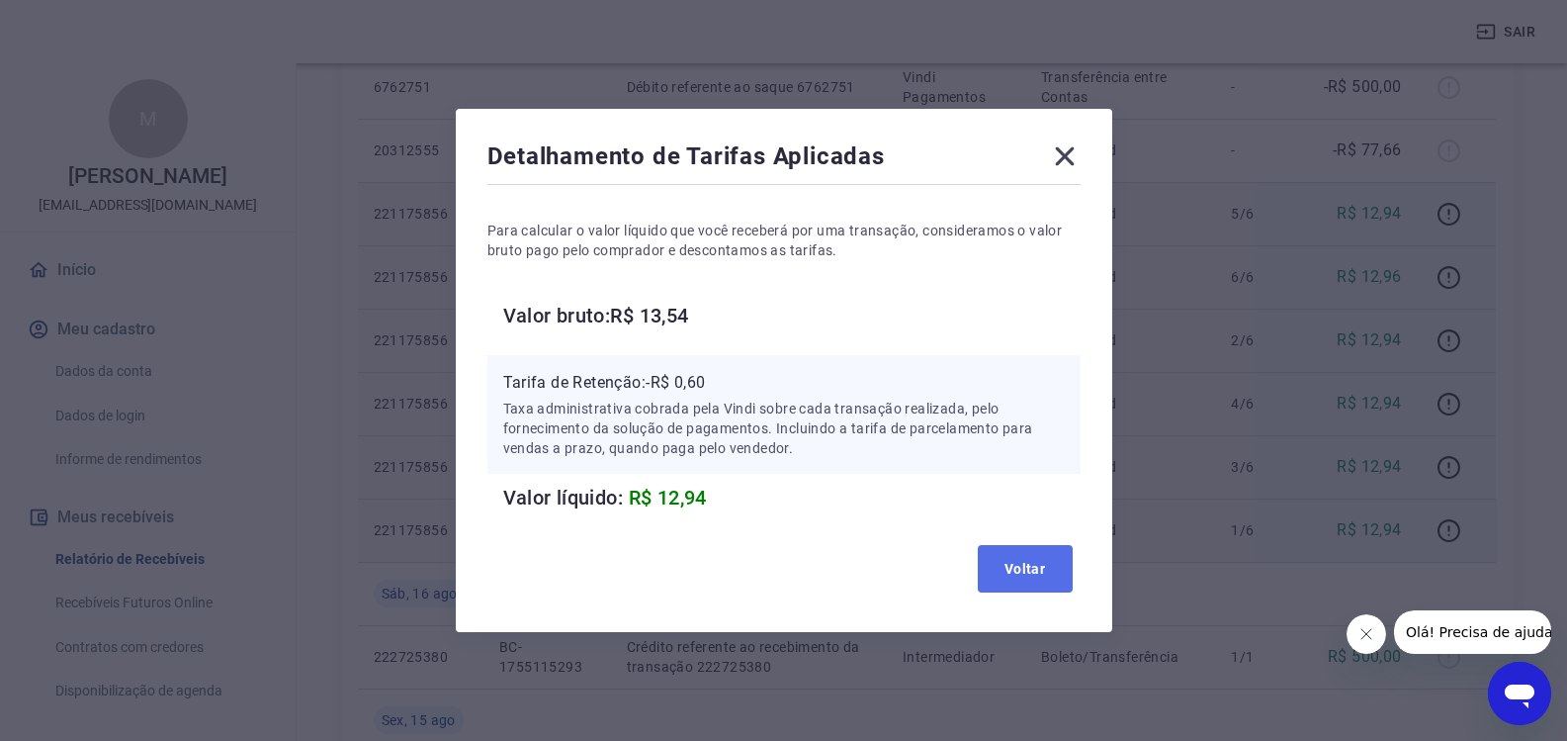
click at [1006, 556] on button "Voltar" at bounding box center [1025, 568] width 95 height 47
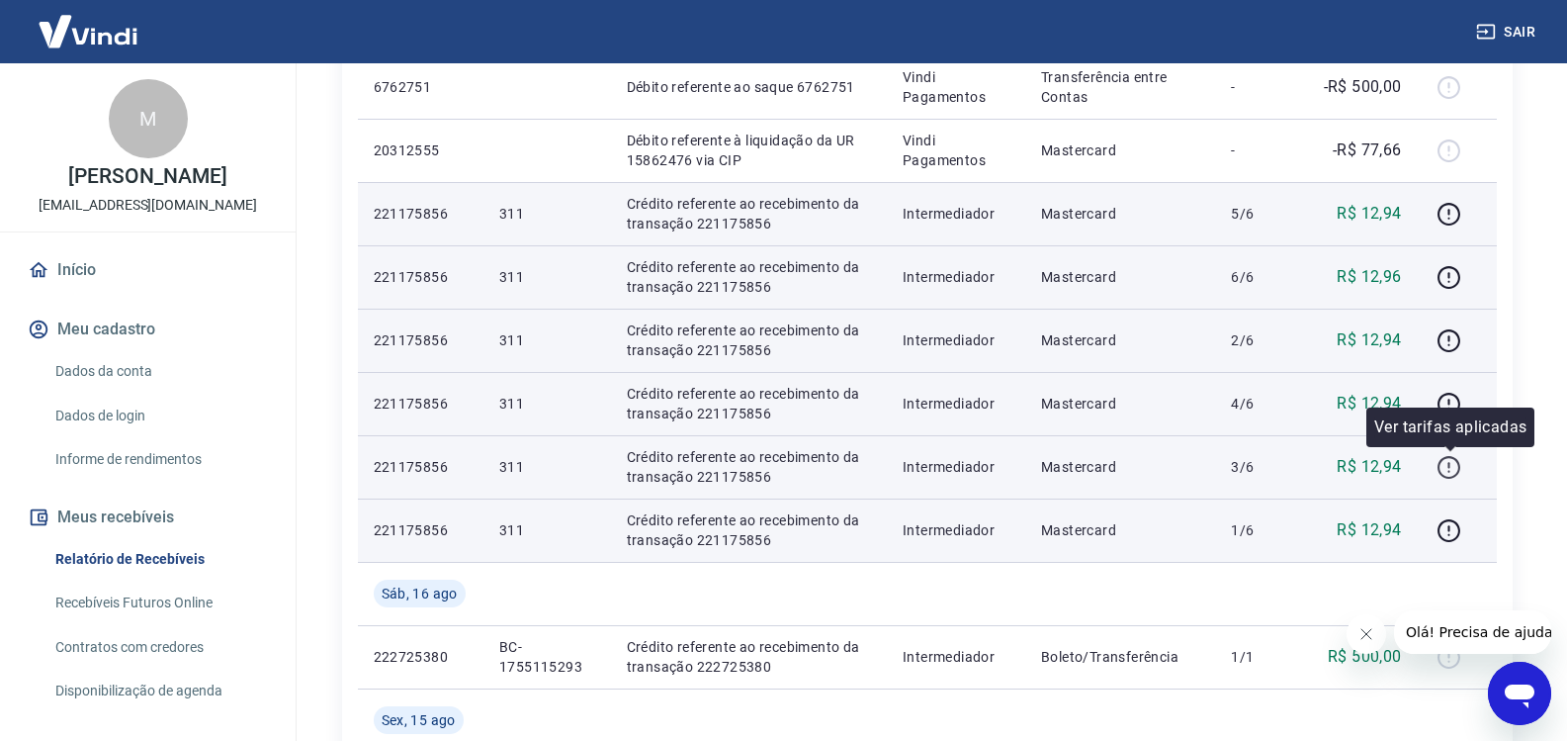
click at [1456, 472] on icon "button" at bounding box center [1449, 467] width 25 height 25
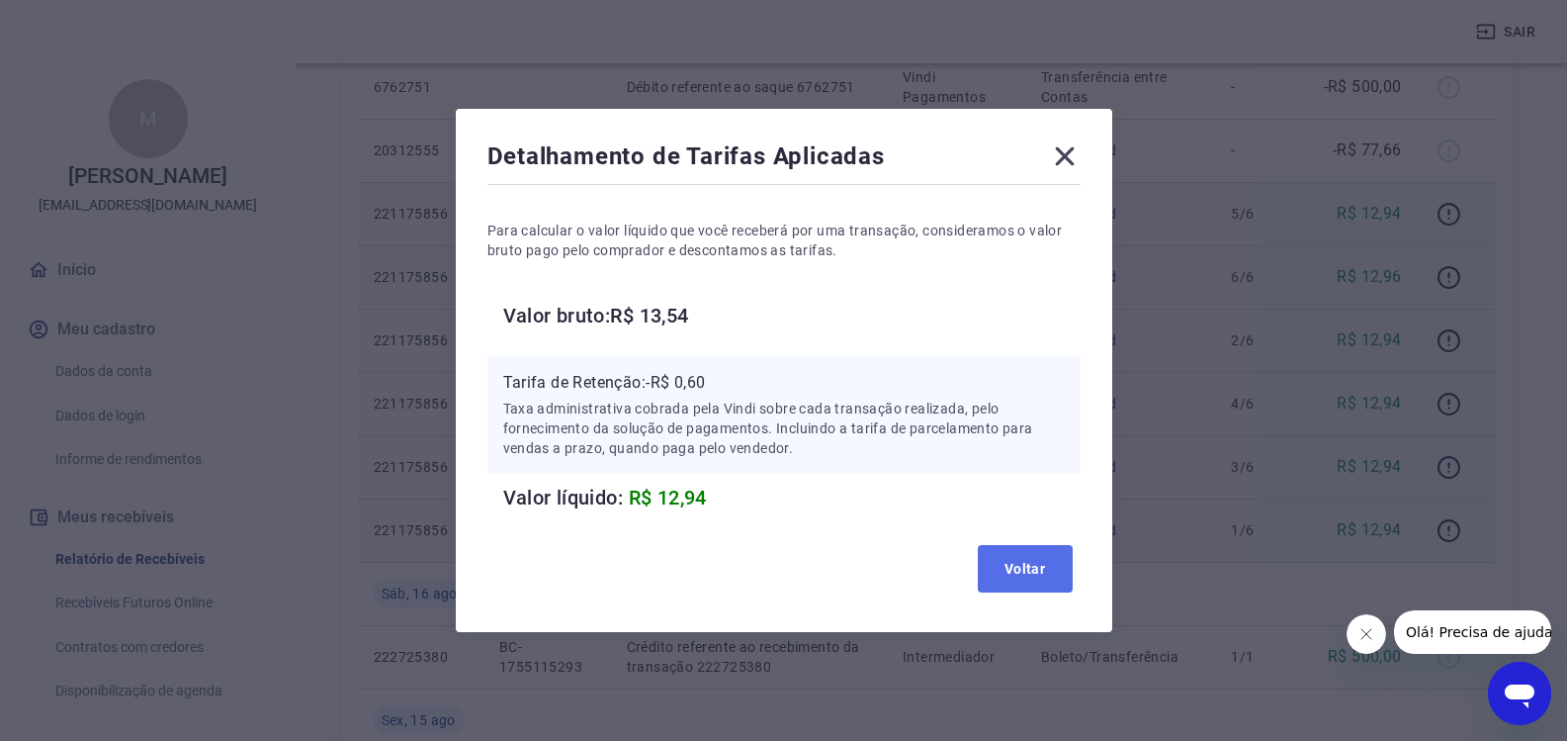
click at [1073, 572] on button "Voltar" at bounding box center [1025, 568] width 95 height 47
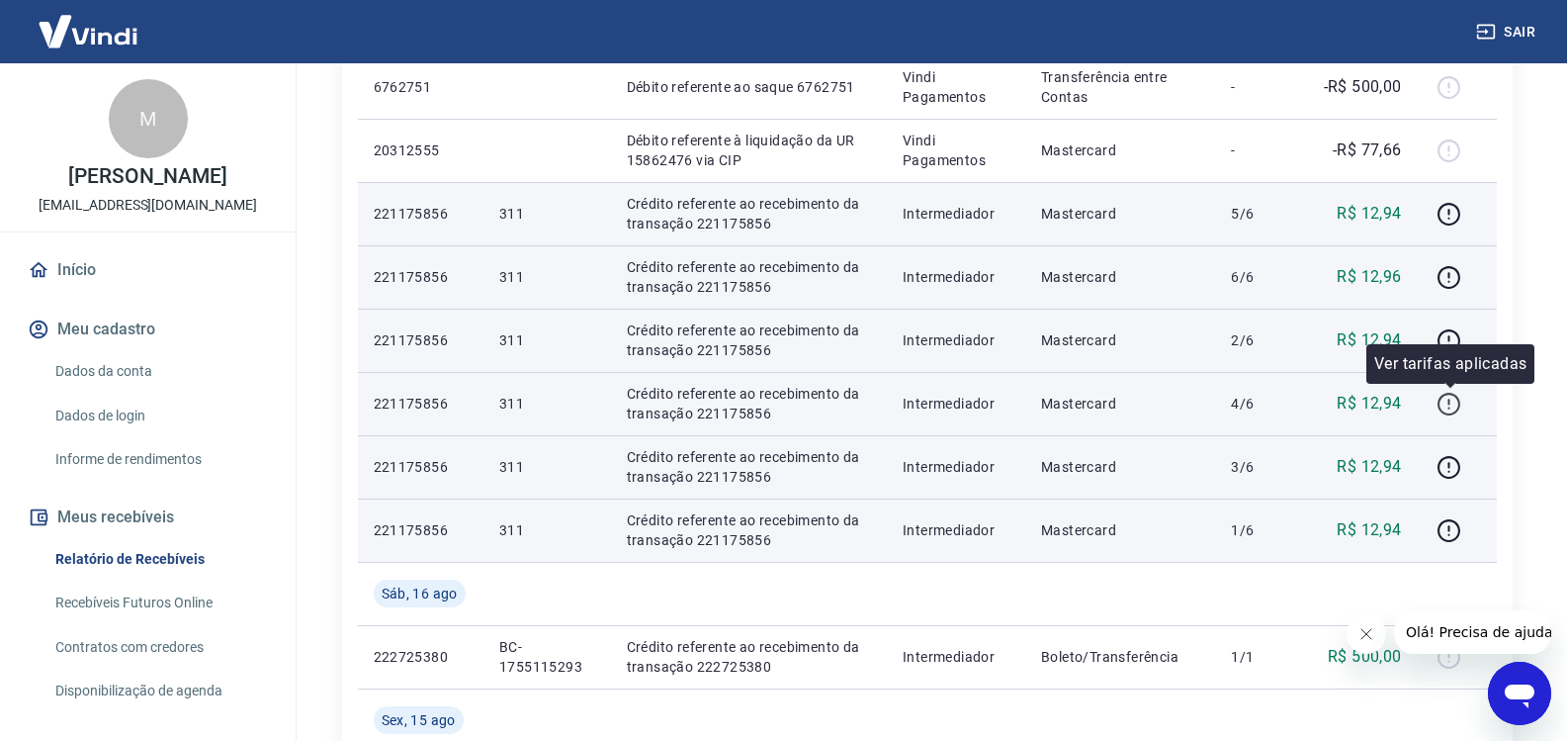
click at [1449, 399] on icon "button" at bounding box center [1449, 404] width 25 height 25
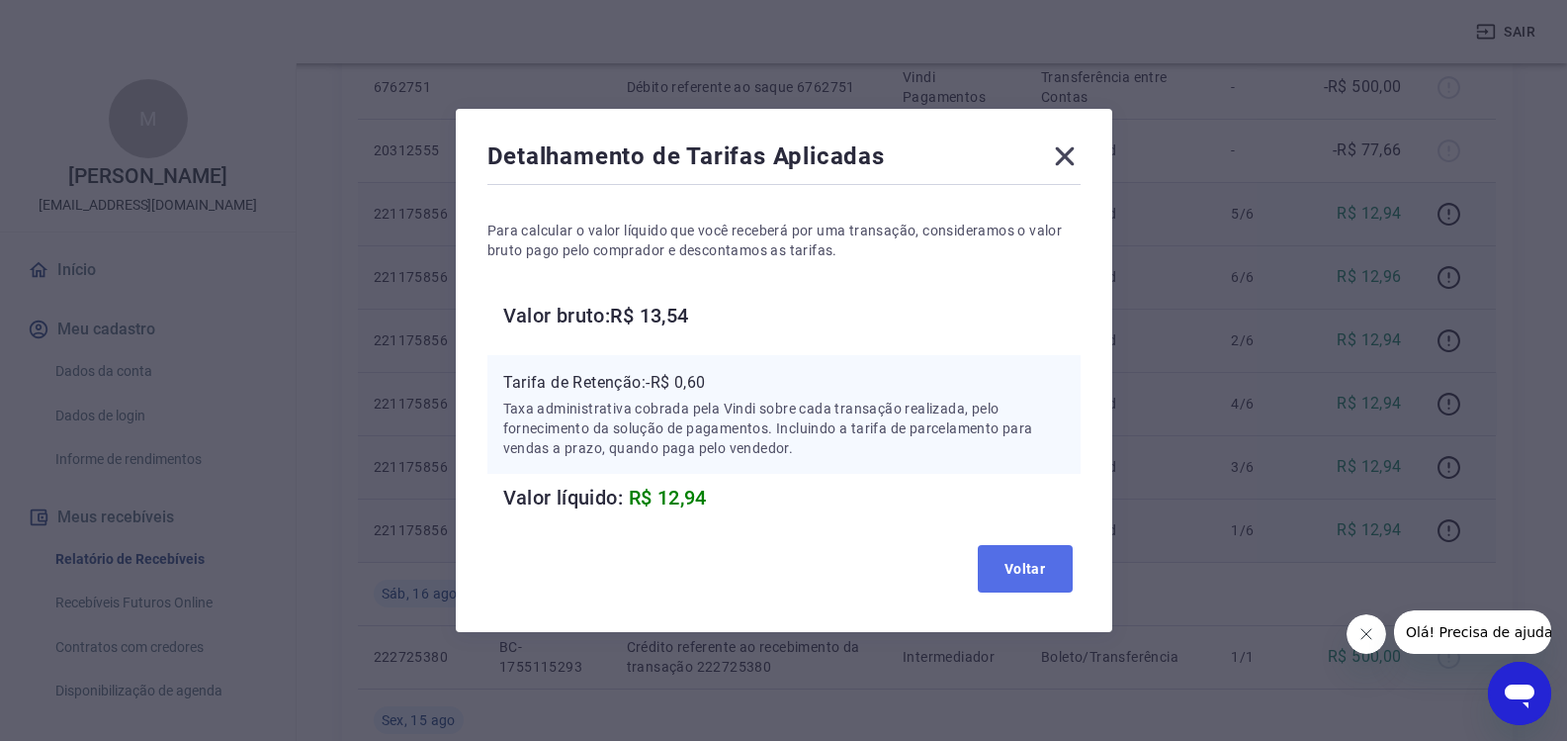
click at [1073, 585] on button "Voltar" at bounding box center [1025, 568] width 95 height 47
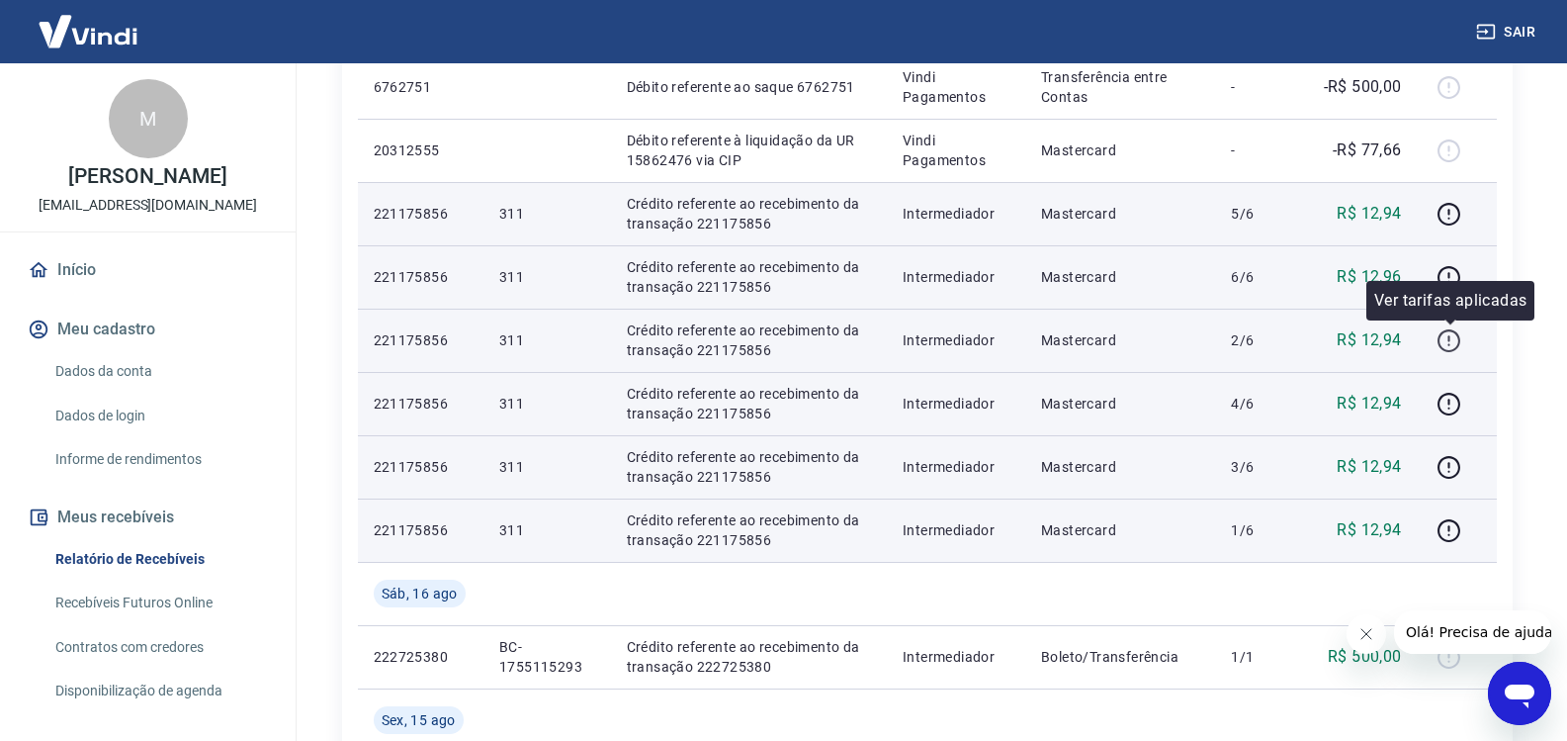
click at [1458, 338] on icon "button" at bounding box center [1449, 340] width 25 height 25
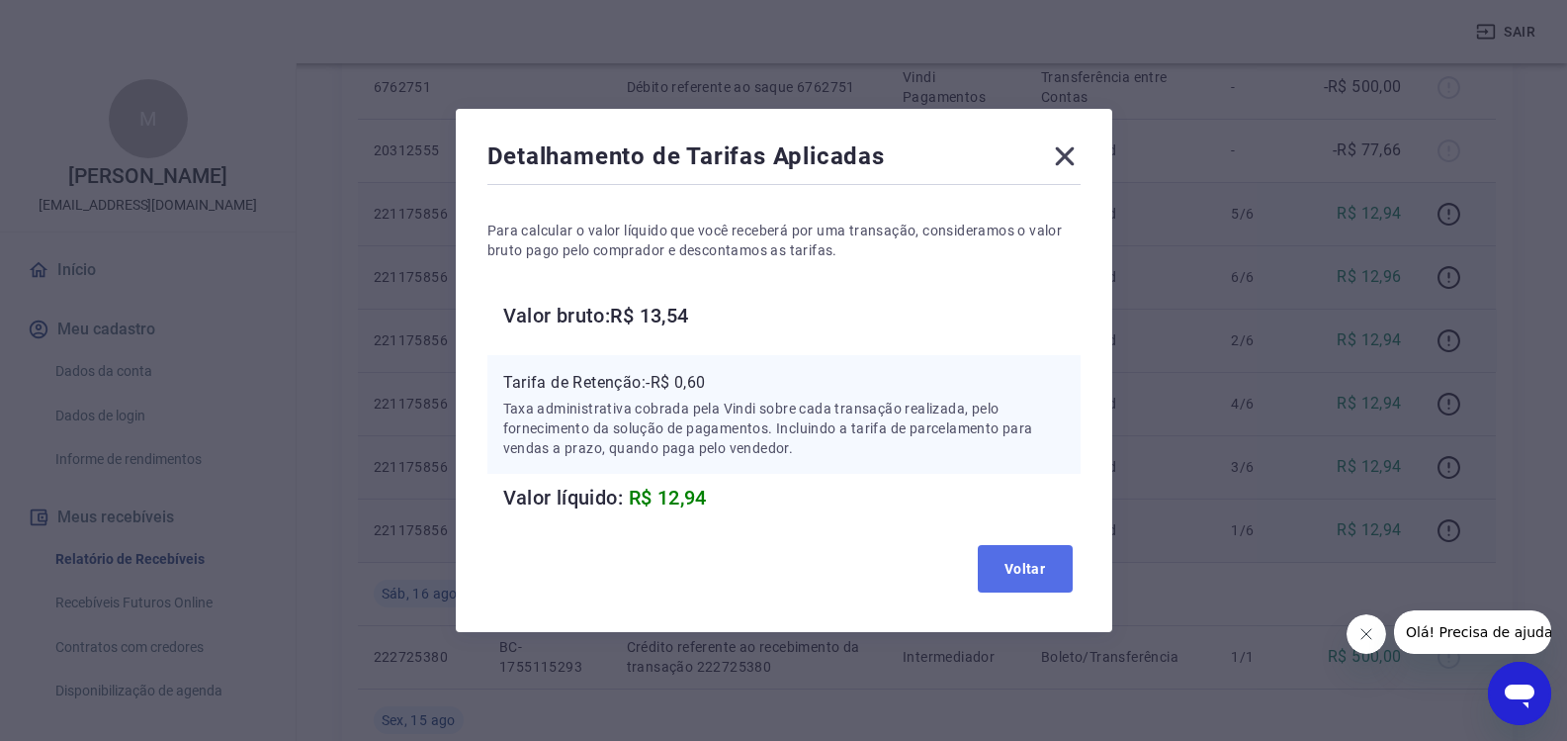
click at [1039, 552] on button "Voltar" at bounding box center [1025, 568] width 95 height 47
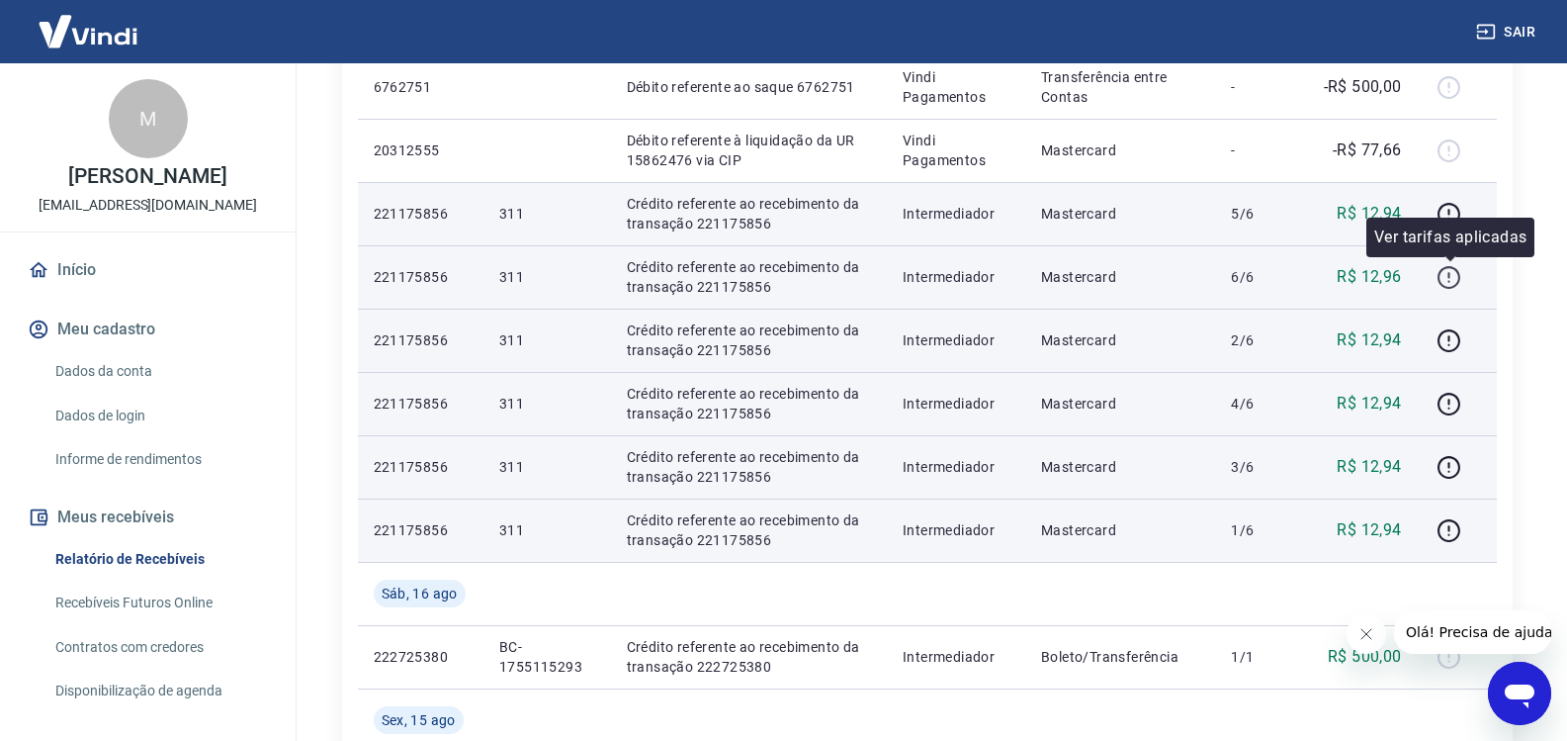
click at [1450, 277] on icon "button" at bounding box center [1449, 277] width 25 height 25
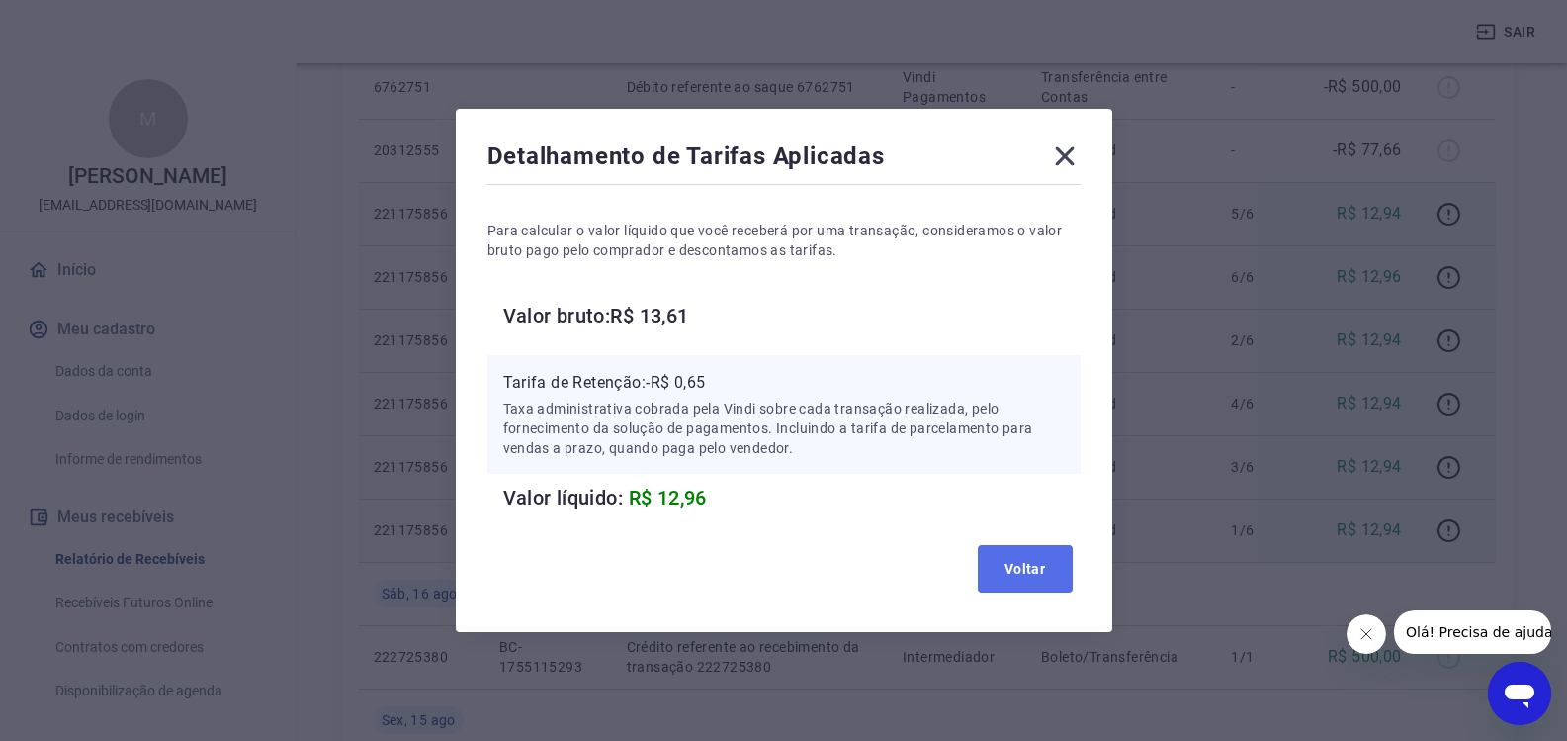
click at [1063, 571] on button "Voltar" at bounding box center [1025, 568] width 95 height 47
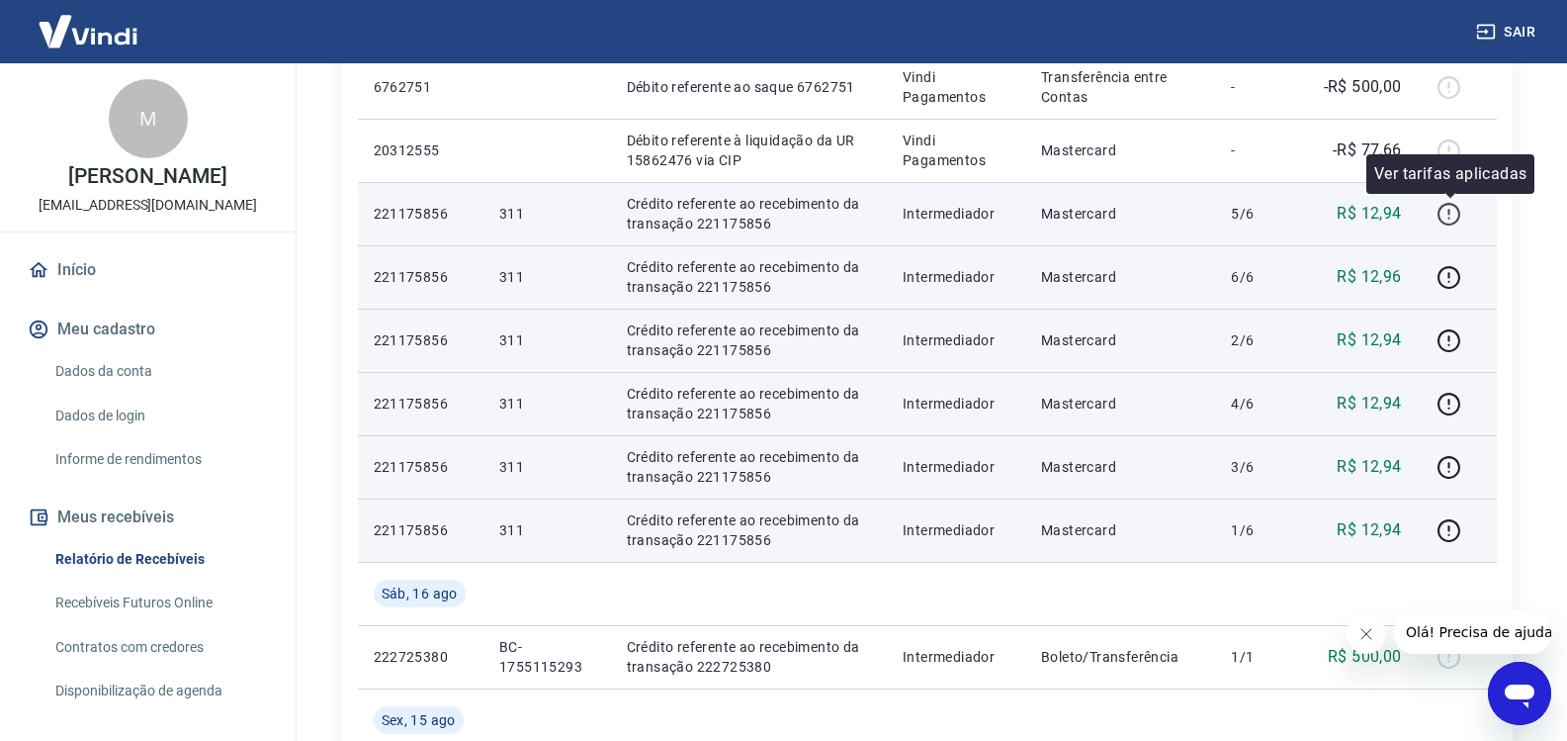
click at [1456, 208] on icon "button" at bounding box center [1449, 214] width 25 height 25
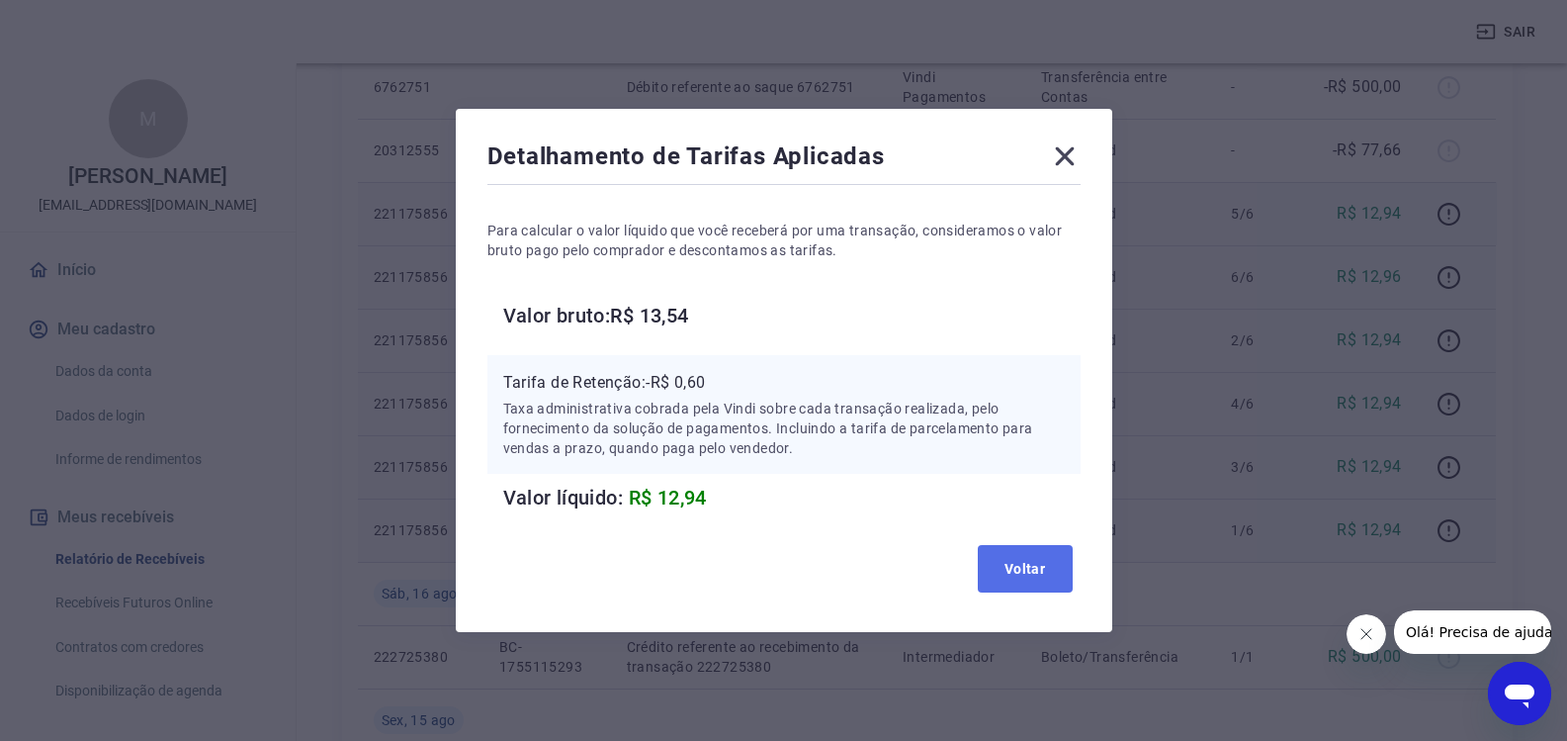
click at [1010, 565] on button "Voltar" at bounding box center [1025, 568] width 95 height 47
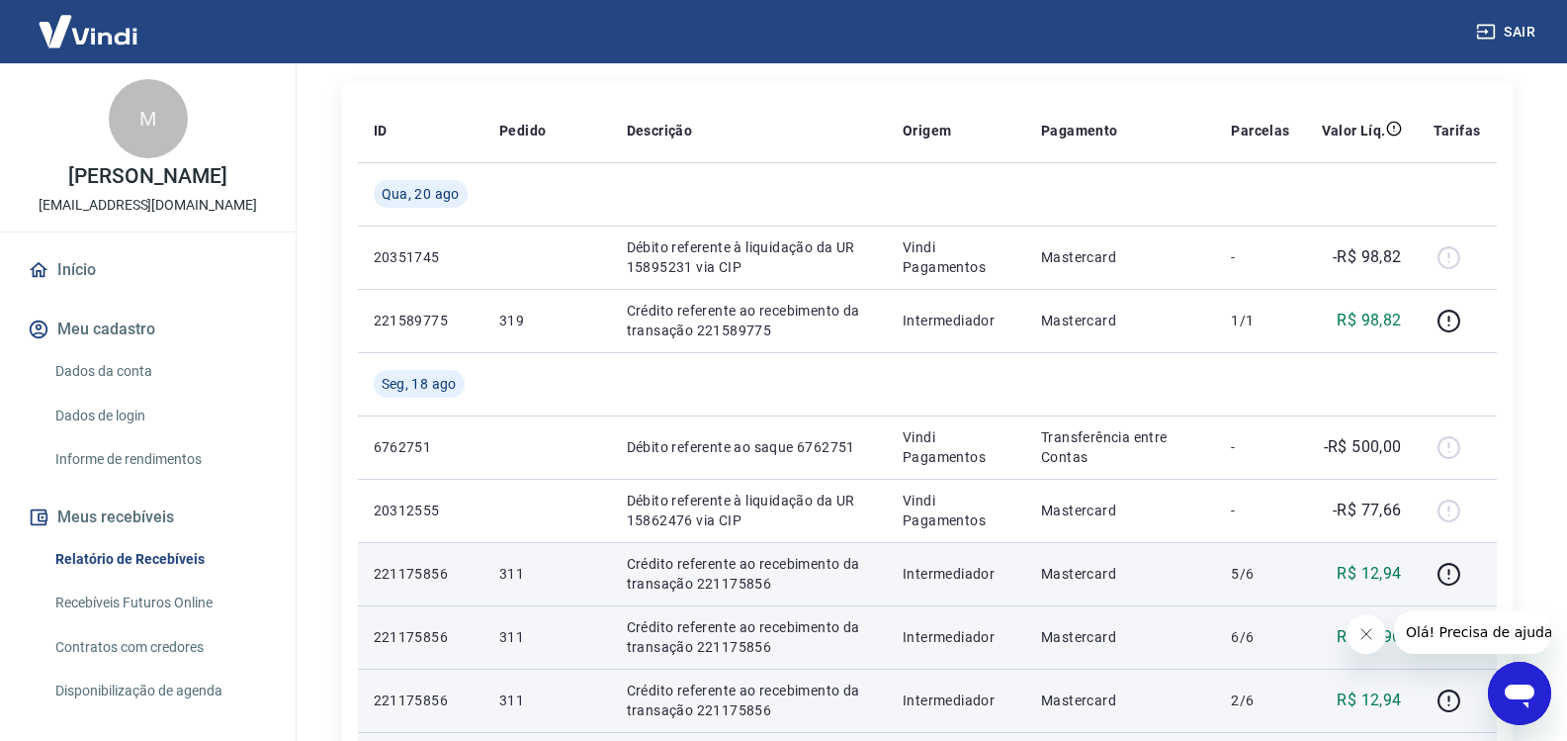
scroll to position [304, 0]
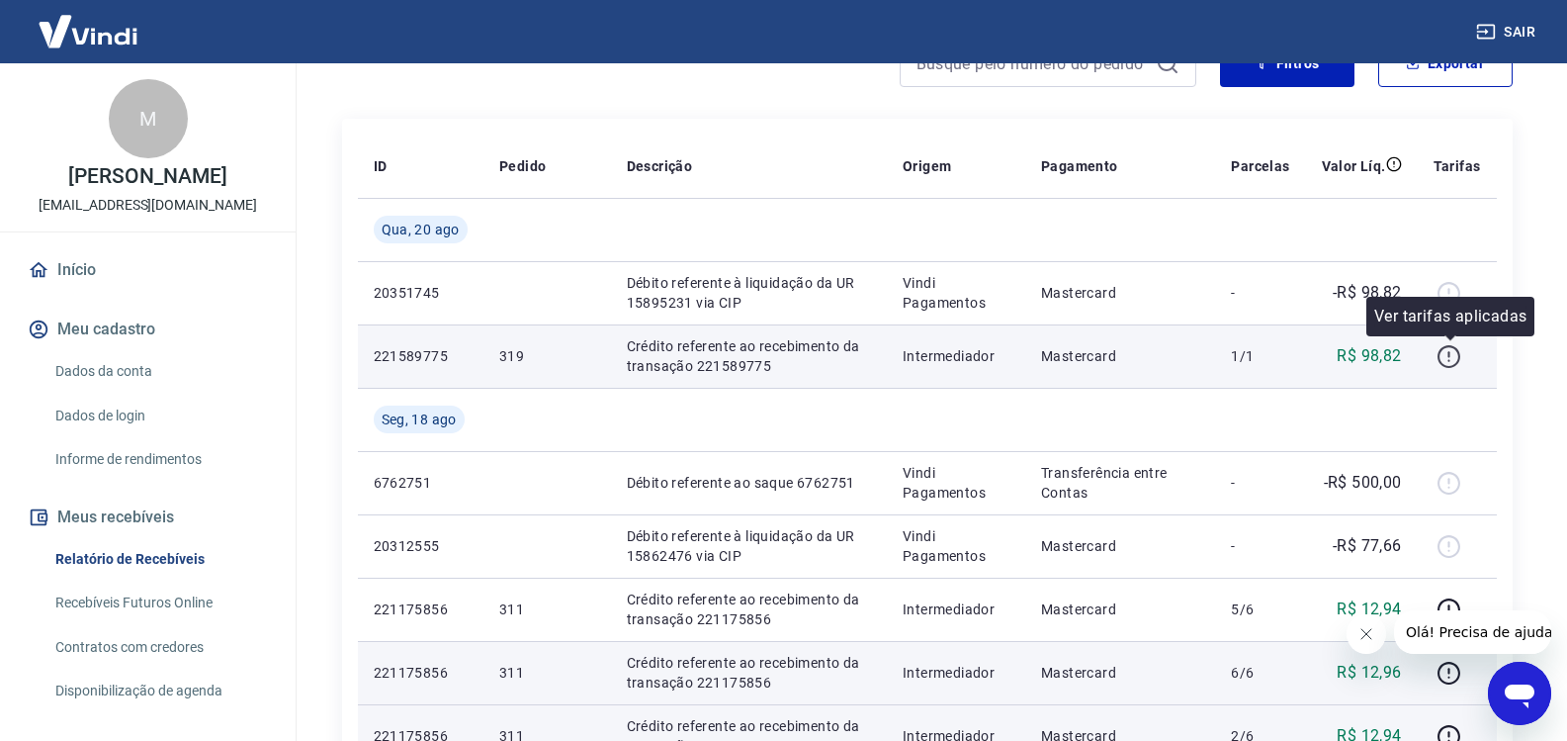
click at [1451, 354] on icon "button" at bounding box center [1450, 354] width 2 height 6
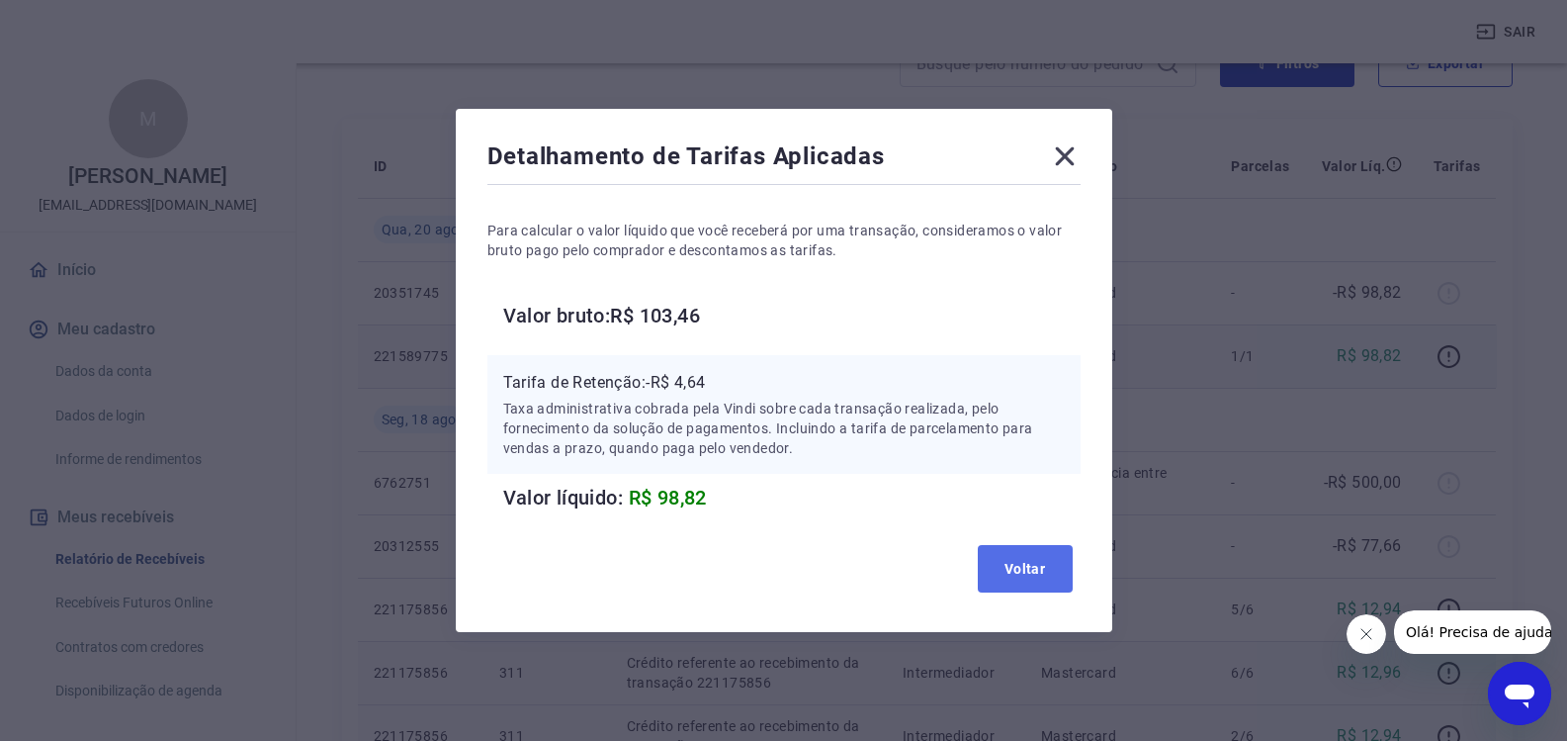
click at [1054, 564] on button "Voltar" at bounding box center [1025, 568] width 95 height 47
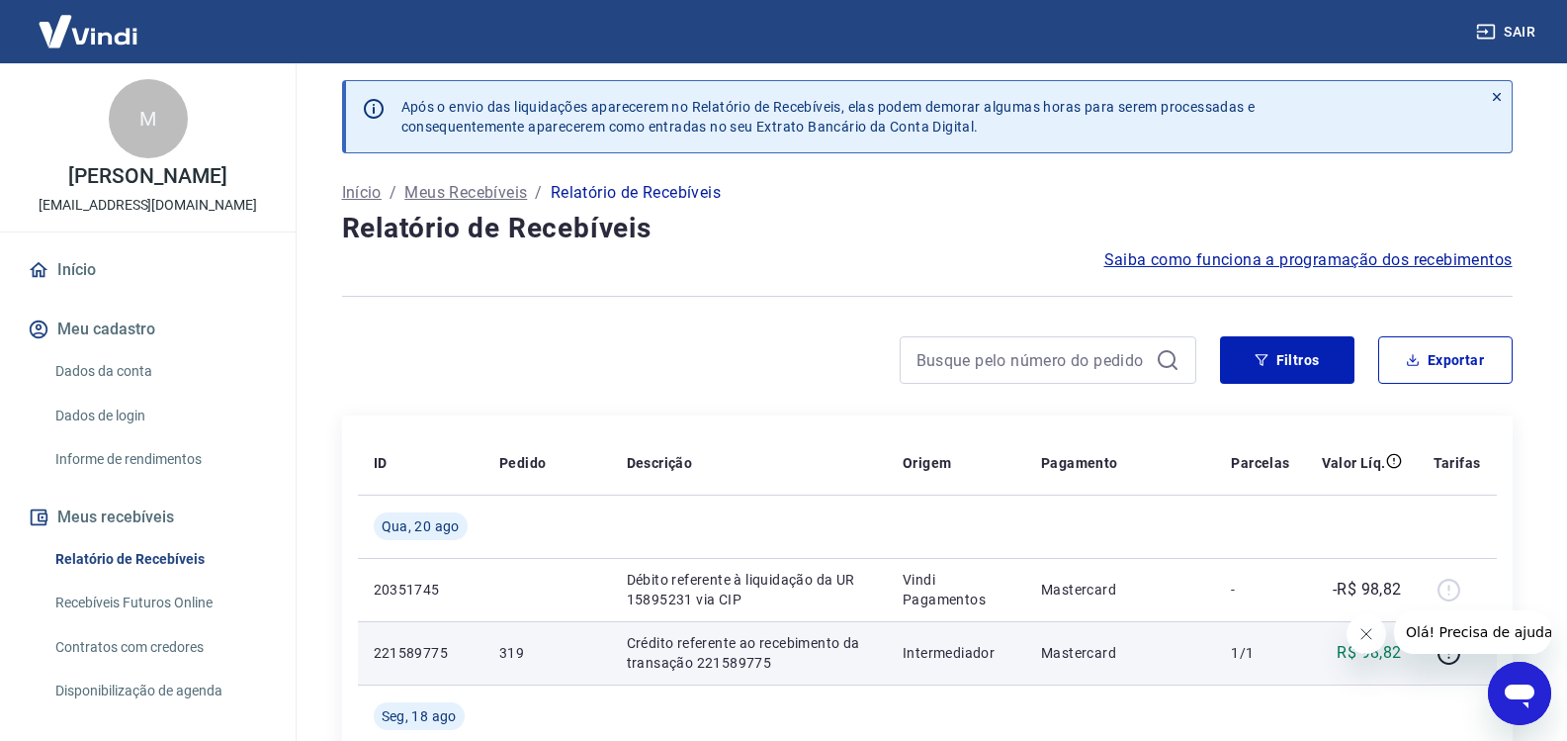
scroll to position [0, 0]
